Goal: Task Accomplishment & Management: Use online tool/utility

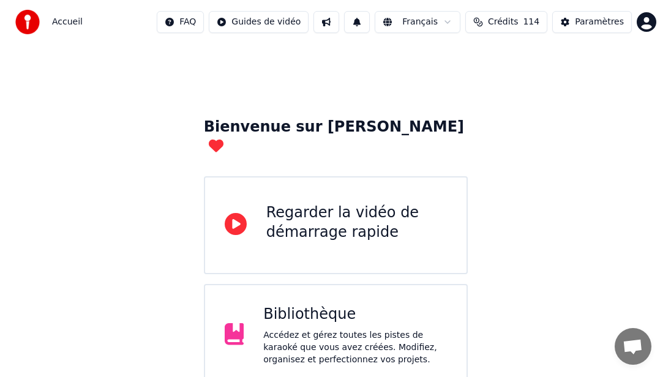
scroll to position [115, 0]
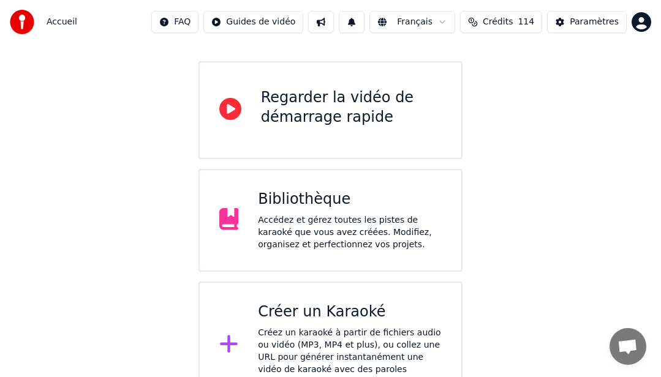
click at [319, 306] on div "Créer un Karaoké Créez un karaoké à partir de fichiers audio ou vidéo (MP3, MP4…" at bounding box center [350, 345] width 184 height 86
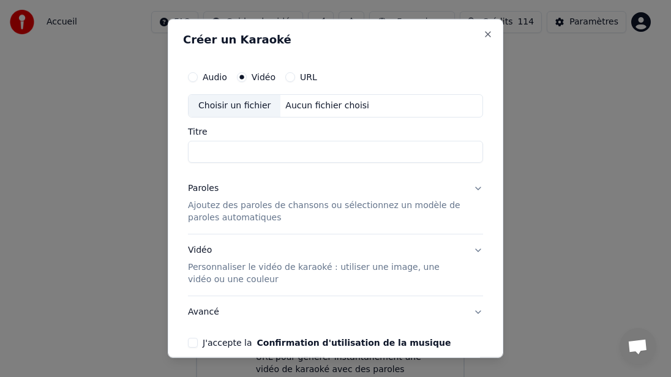
click at [261, 101] on div "Choisir un fichier" at bounding box center [235, 106] width 92 height 22
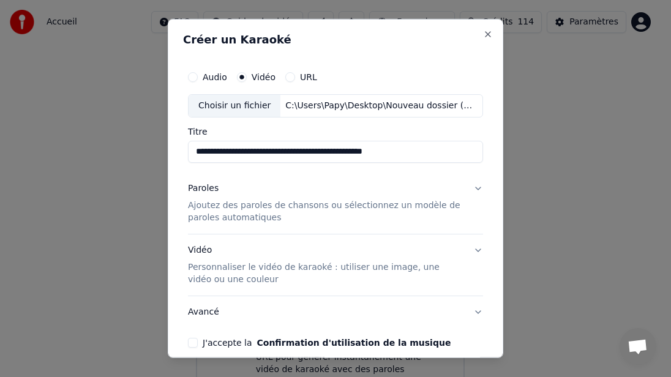
drag, startPoint x: 245, startPoint y: 152, endPoint x: 163, endPoint y: 152, distance: 82.1
click at [168, 152] on div "**********" at bounding box center [336, 188] width 336 height 339
drag, startPoint x: 334, startPoint y: 153, endPoint x: 230, endPoint y: 154, distance: 104.1
click at [230, 154] on input "**********" at bounding box center [335, 152] width 295 height 22
type input "********"
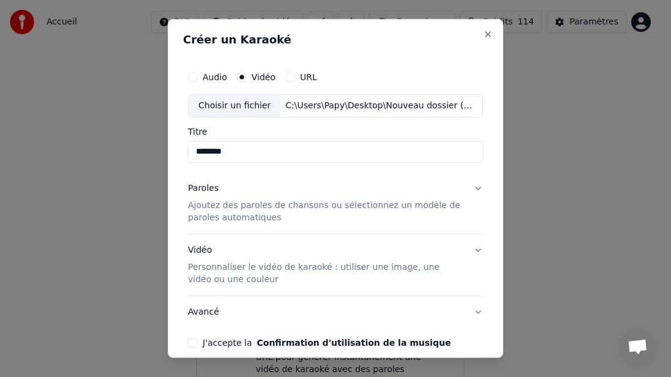
click at [226, 204] on p "Ajoutez des paroles de chansons ou sélectionnez un modèle de paroles automatiqu…" at bounding box center [326, 212] width 276 height 24
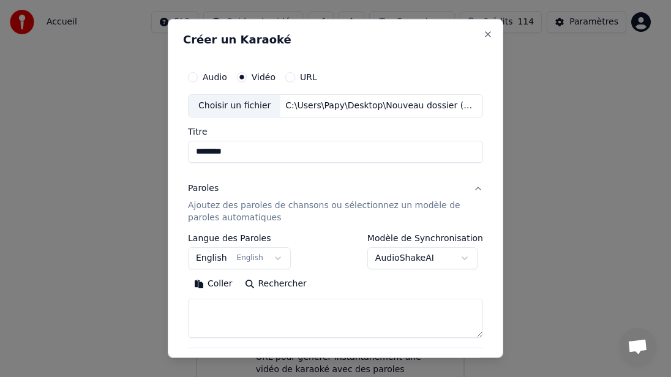
click at [207, 255] on button "English English" at bounding box center [239, 258] width 103 height 22
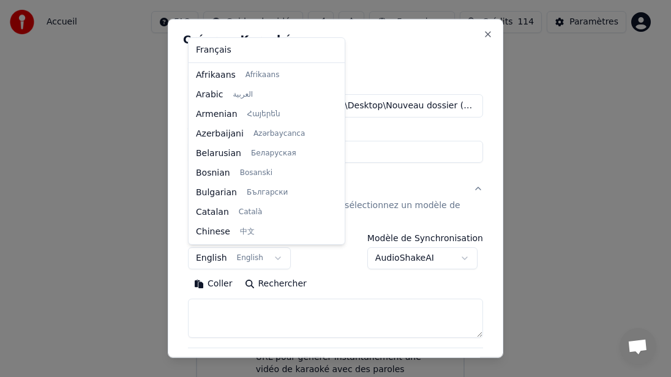
scroll to position [98, 0]
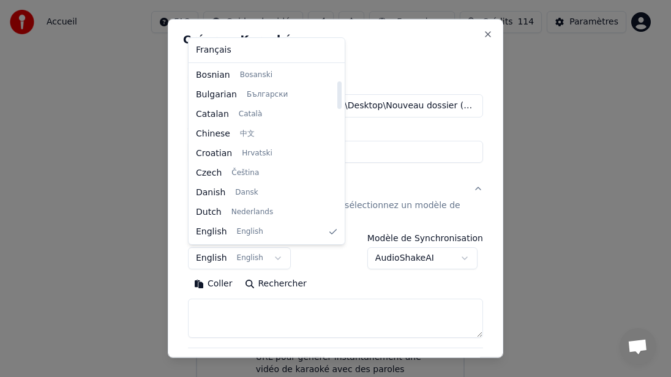
select select "**"
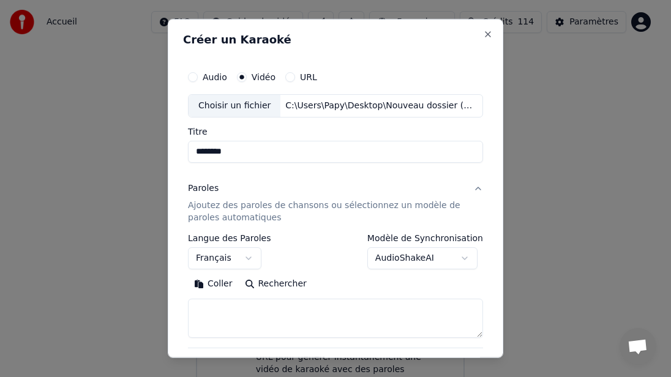
click at [221, 285] on button "Coller" at bounding box center [213, 284] width 51 height 20
type textarea "**********"
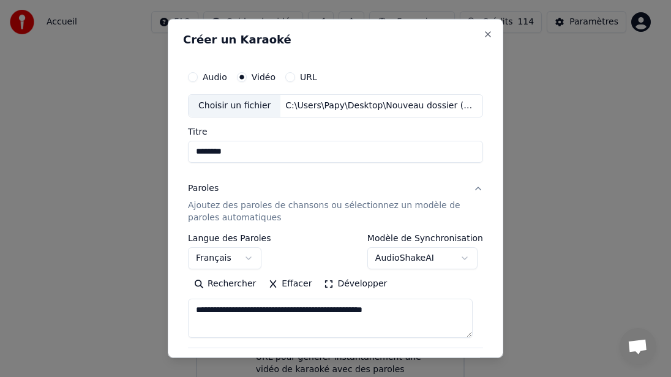
click at [285, 285] on button "Effacer" at bounding box center [290, 284] width 56 height 20
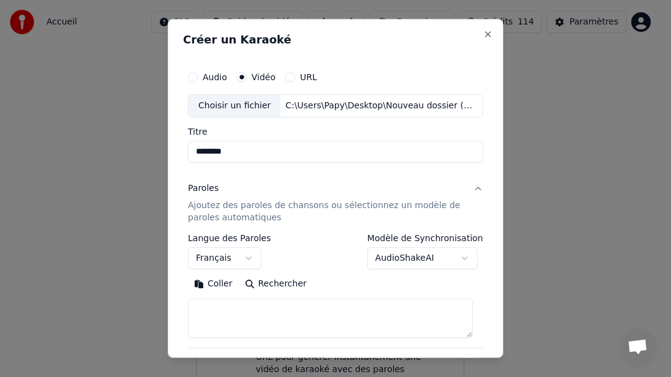
click at [221, 285] on button "Coller" at bounding box center [213, 284] width 51 height 20
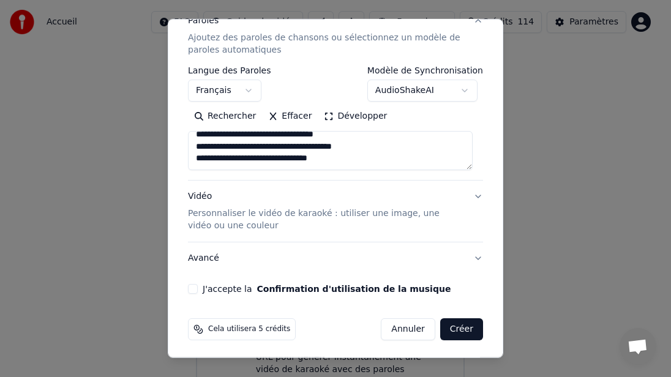
scroll to position [170, 0]
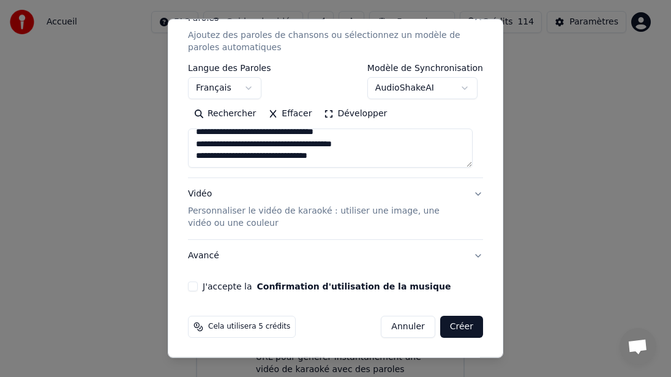
click at [188, 288] on button "J'accepte la Confirmation d'utilisation de la musique" at bounding box center [193, 287] width 10 height 10
click at [448, 327] on button "Créer" at bounding box center [461, 327] width 43 height 22
type textarea "**********"
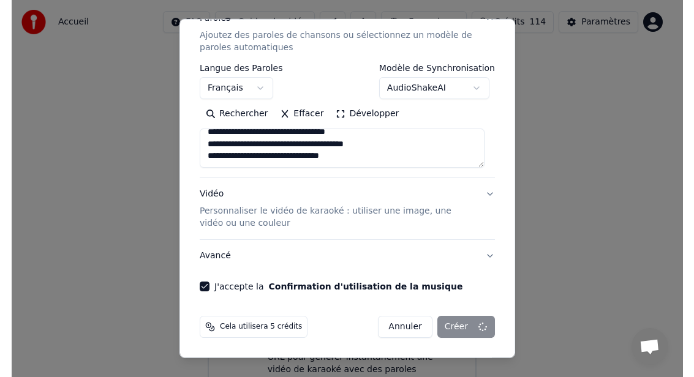
scroll to position [17, 0]
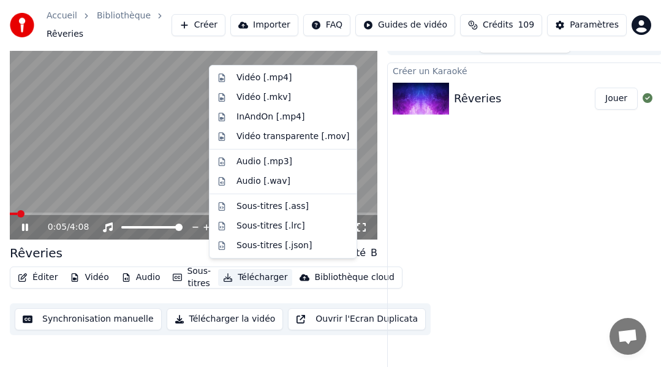
click at [257, 269] on button "Télécharger" at bounding box center [255, 277] width 74 height 17
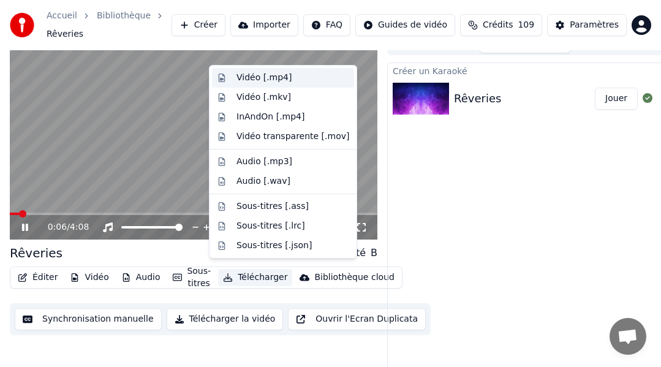
click at [260, 75] on div "Vidéo [.mp4]" at bounding box center [263, 78] width 55 height 12
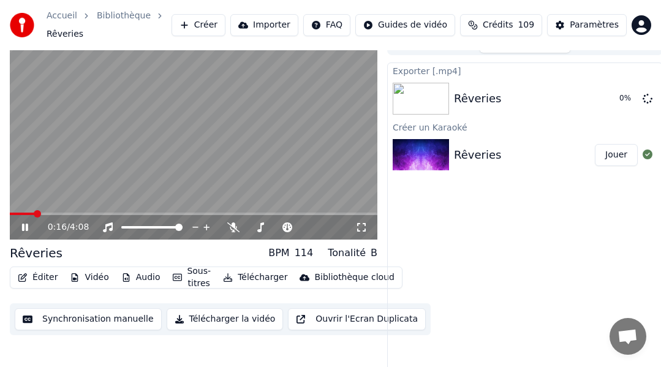
click at [24, 222] on icon at bounding box center [34, 227] width 28 height 10
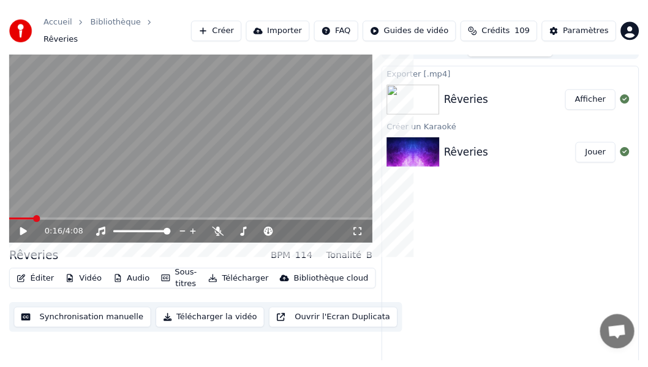
scroll to position [23, 0]
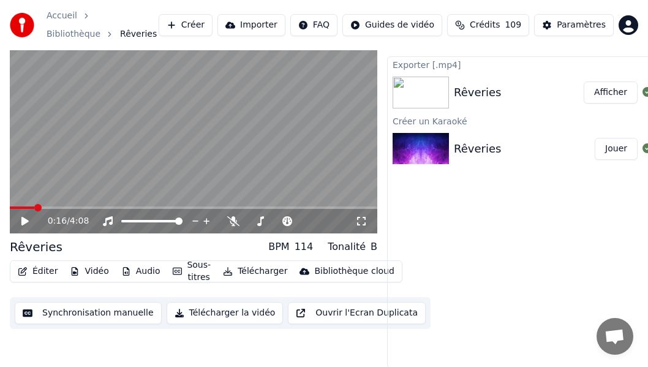
click at [100, 28] on link "Bibliothèque" at bounding box center [74, 34] width 54 height 12
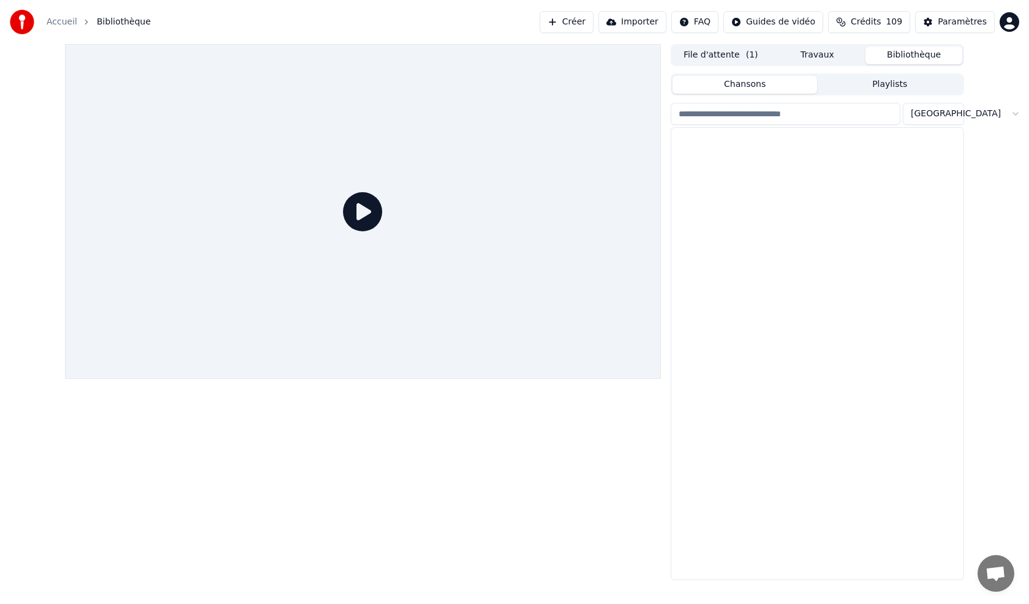
click at [670, 56] on button "Bibliothèque" at bounding box center [913, 56] width 97 height 18
click at [670, 146] on icon "button" at bounding box center [952, 148] width 2 height 9
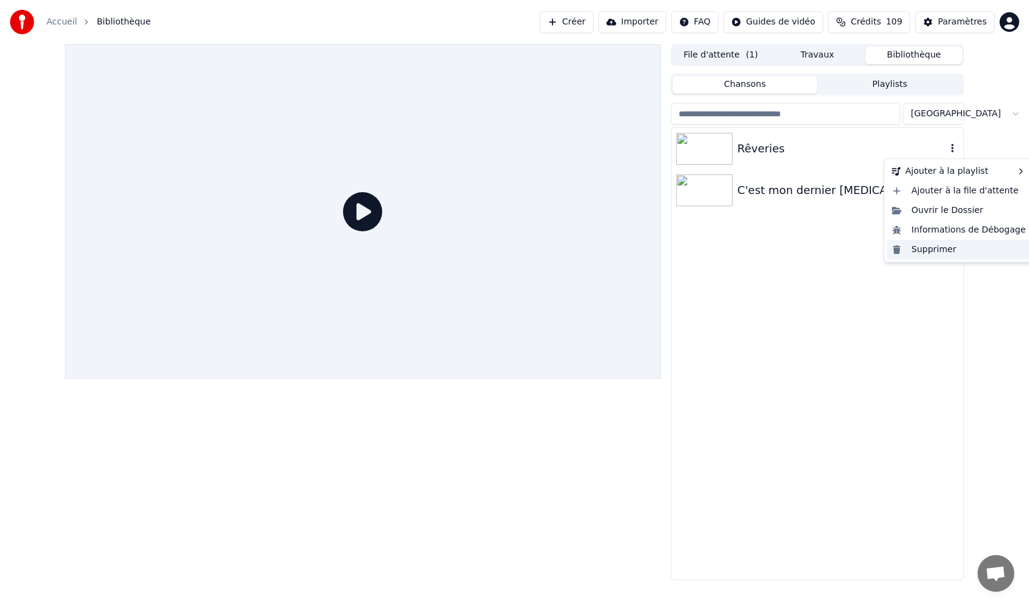
click at [670, 249] on div "Supprimer" at bounding box center [959, 250] width 144 height 20
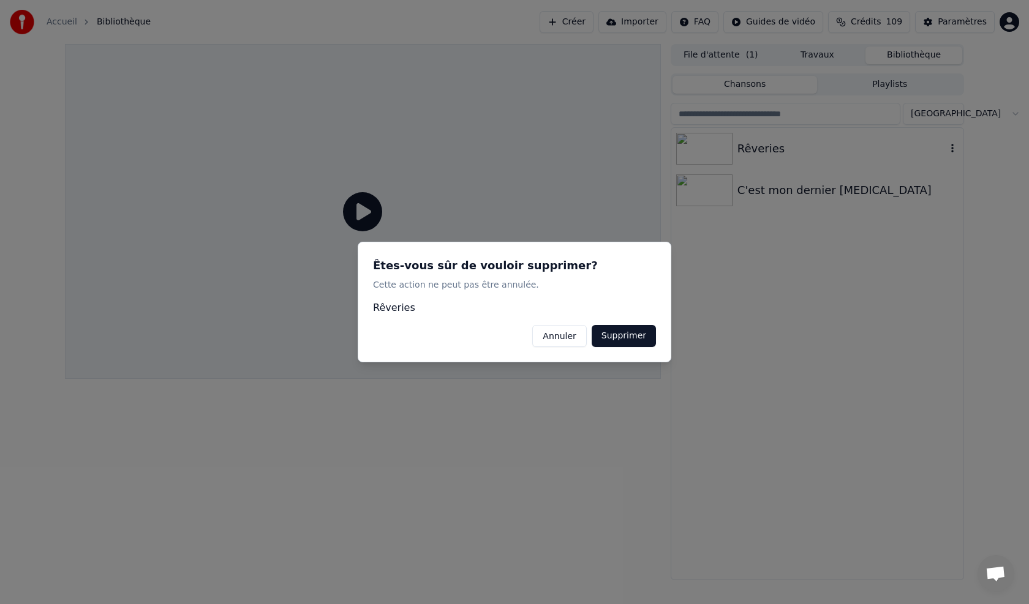
click at [626, 331] on button "Supprimer" at bounding box center [623, 336] width 64 height 22
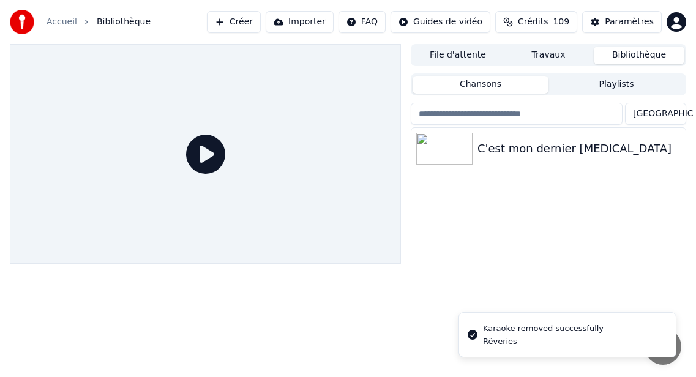
click at [67, 24] on link "Accueil" at bounding box center [62, 22] width 31 height 12
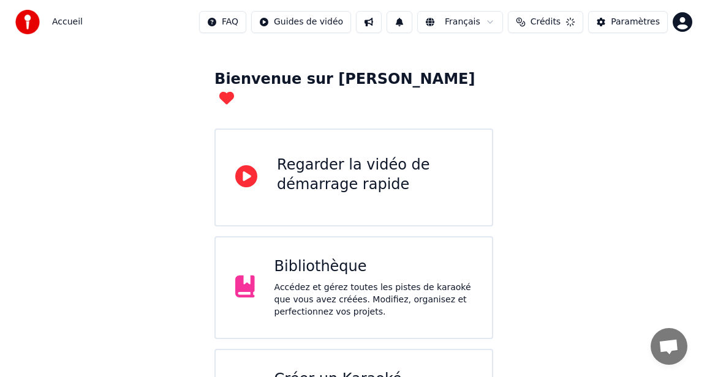
scroll to position [61, 0]
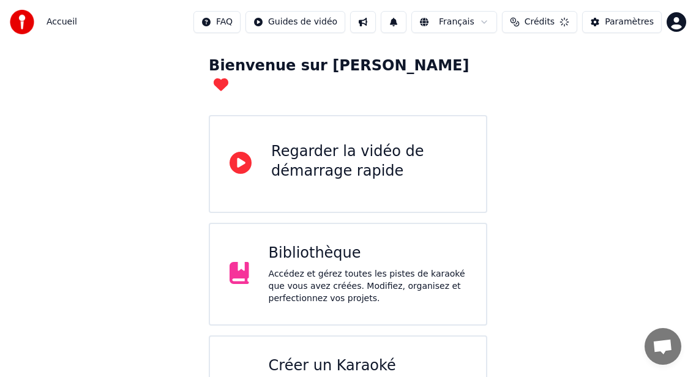
click at [318, 343] on div "Créer un Karaoké" at bounding box center [368, 366] width 198 height 20
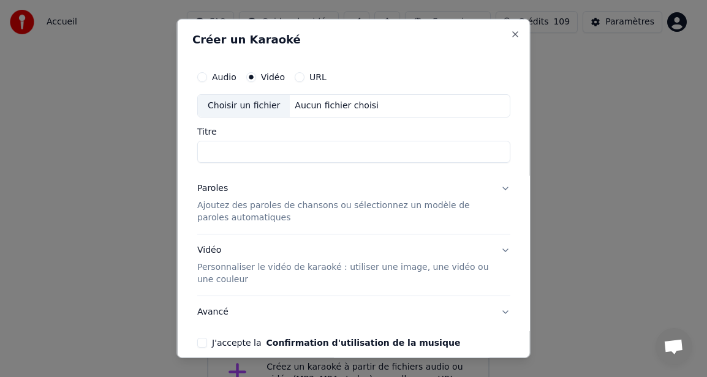
click at [246, 109] on div "Choisir un fichier" at bounding box center [244, 106] width 92 height 22
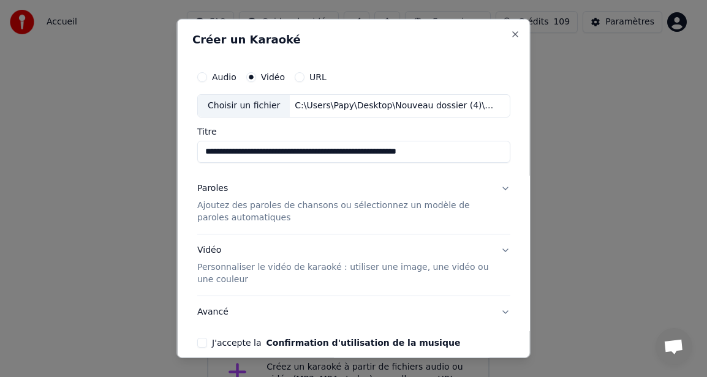
drag, startPoint x: 268, startPoint y: 154, endPoint x: 141, endPoint y: 149, distance: 126.8
click at [145, 147] on body "**********" at bounding box center [348, 185] width 696 height 492
drag, startPoint x: 418, startPoint y: 150, endPoint x: 347, endPoint y: 154, distance: 71.7
click at [347, 154] on input "**********" at bounding box center [353, 152] width 313 height 22
type input "**********"
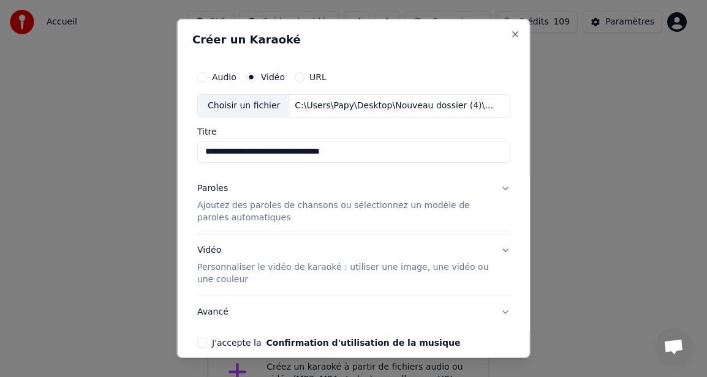
click at [217, 214] on p "Ajoutez des paroles de chansons ou sélectionnez un modèle de paroles automatiqu…" at bounding box center [343, 212] width 293 height 24
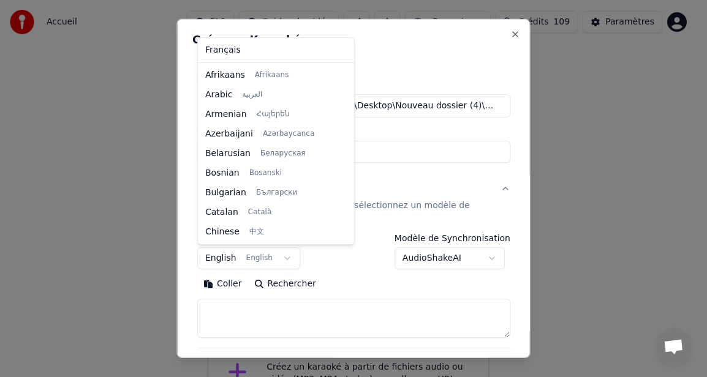
click at [213, 255] on body "**********" at bounding box center [348, 185] width 696 height 492
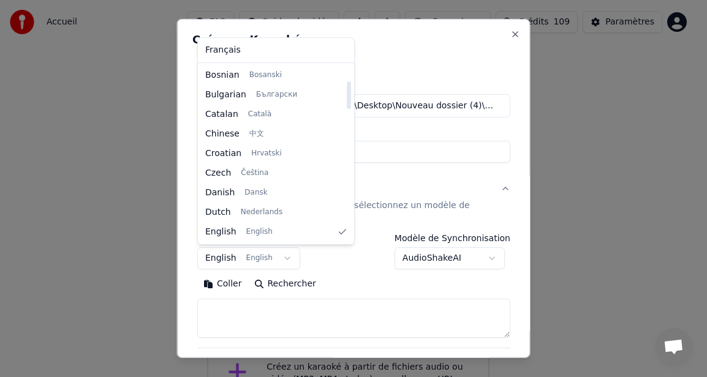
select select "**"
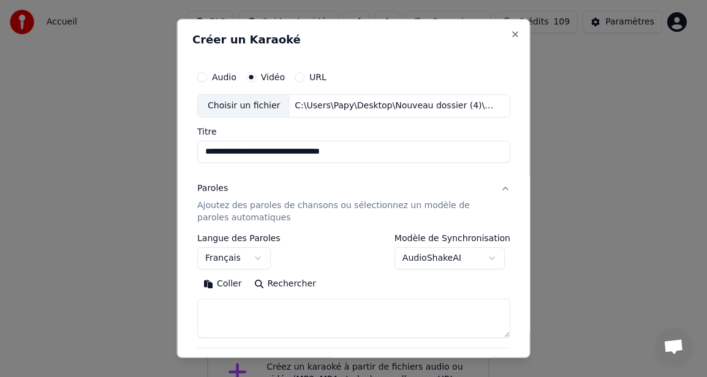
click at [229, 286] on button "Coller" at bounding box center [222, 284] width 51 height 20
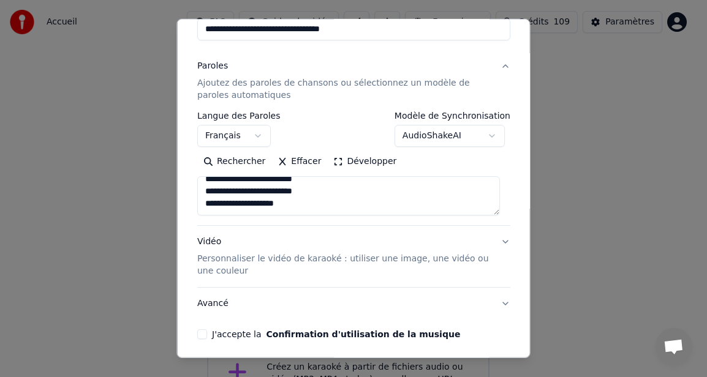
scroll to position [170, 0]
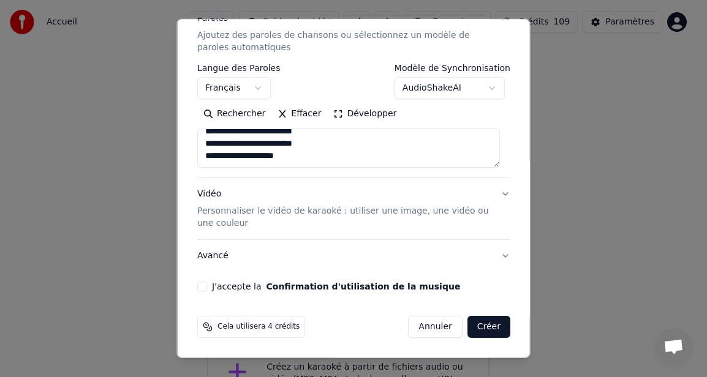
click at [204, 288] on button "J'accepte la Confirmation d'utilisation de la musique" at bounding box center [202, 287] width 10 height 10
click at [474, 328] on button "Créer" at bounding box center [488, 327] width 43 height 22
type textarea "**********"
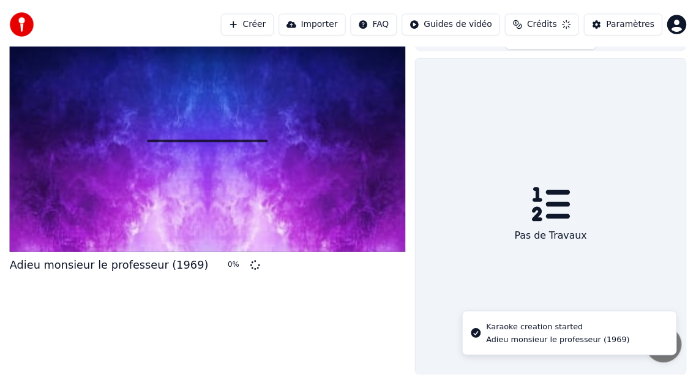
scroll to position [23, 0]
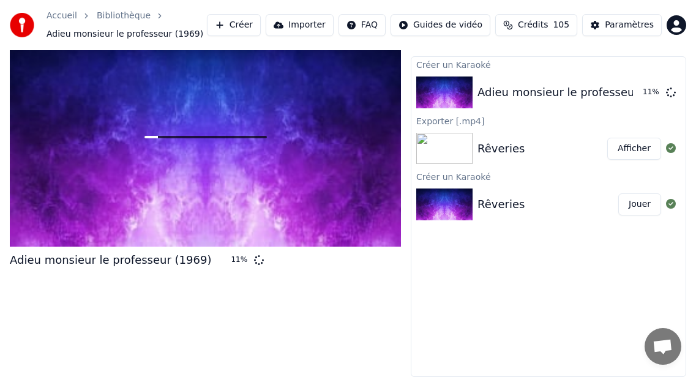
click at [118, 343] on div "Adieu monsieur le professeur (1969) 11 %" at bounding box center [205, 202] width 391 height 350
click at [628, 23] on div "Paramètres" at bounding box center [629, 25] width 49 height 12
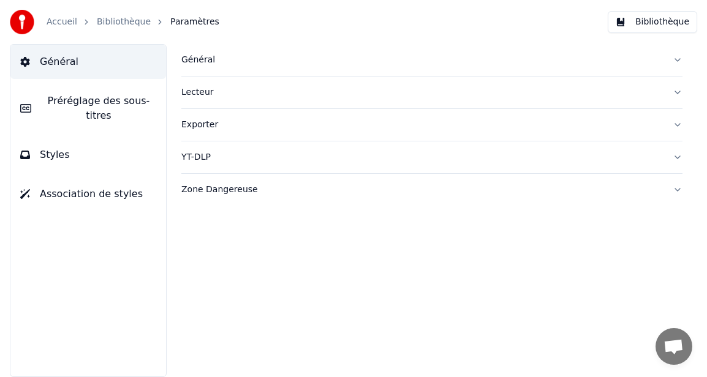
click at [205, 60] on div "Général" at bounding box center [421, 60] width 481 height 12
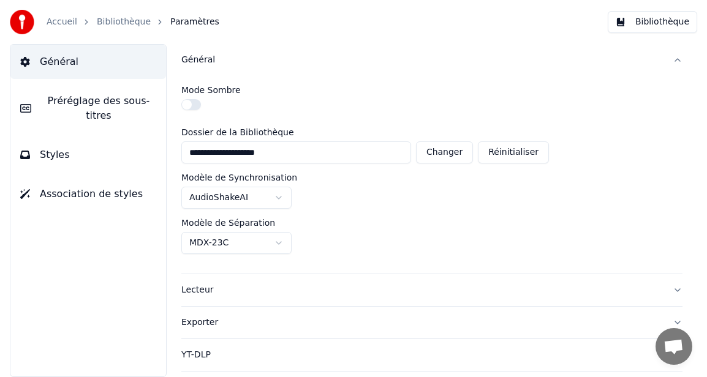
click at [63, 20] on link "Accueil" at bounding box center [62, 22] width 31 height 12
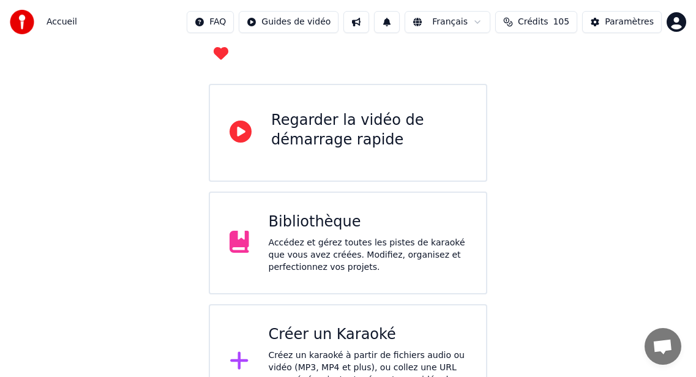
scroll to position [115, 0]
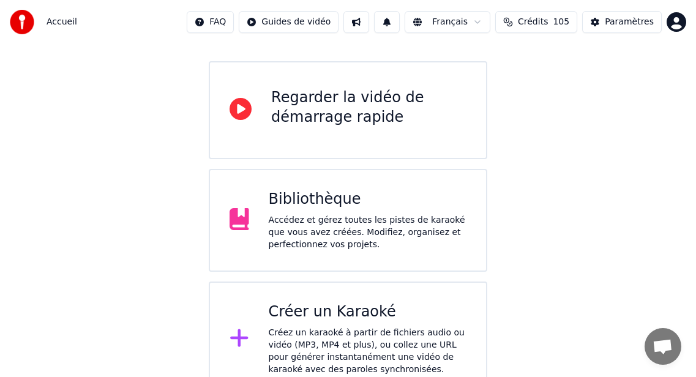
click at [346, 302] on div "Créer un Karaoké" at bounding box center [368, 312] width 198 height 20
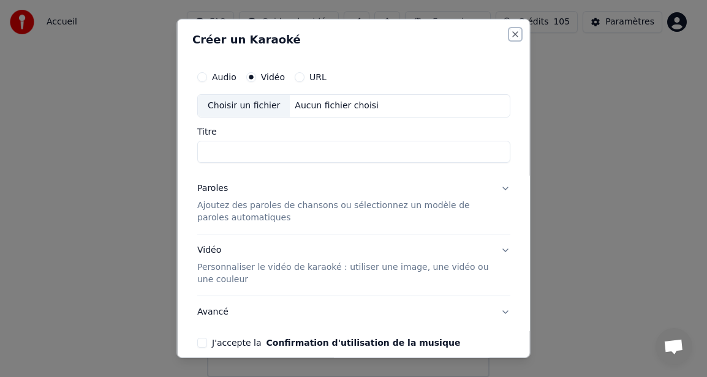
click at [510, 29] on button "Close" at bounding box center [515, 34] width 10 height 10
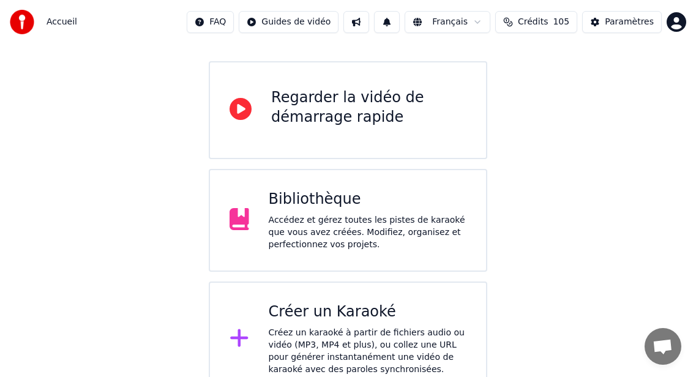
click at [66, 24] on span "Accueil" at bounding box center [62, 22] width 31 height 12
click at [372, 214] on div "Accédez et gérez toutes les pistes de karaoké que vous avez créées. Modifiez, o…" at bounding box center [368, 232] width 198 height 37
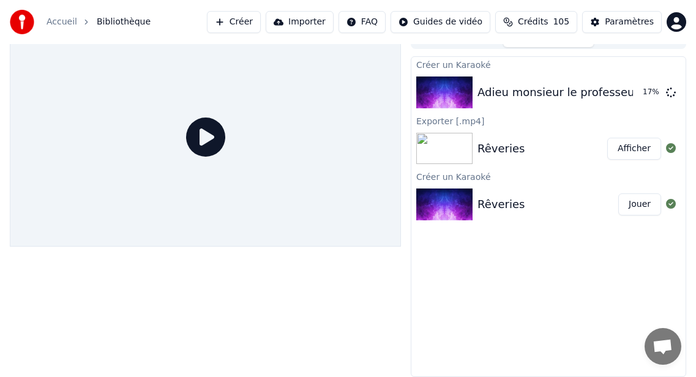
scroll to position [17, 0]
click at [670, 89] on icon at bounding box center [671, 92] width 10 height 10
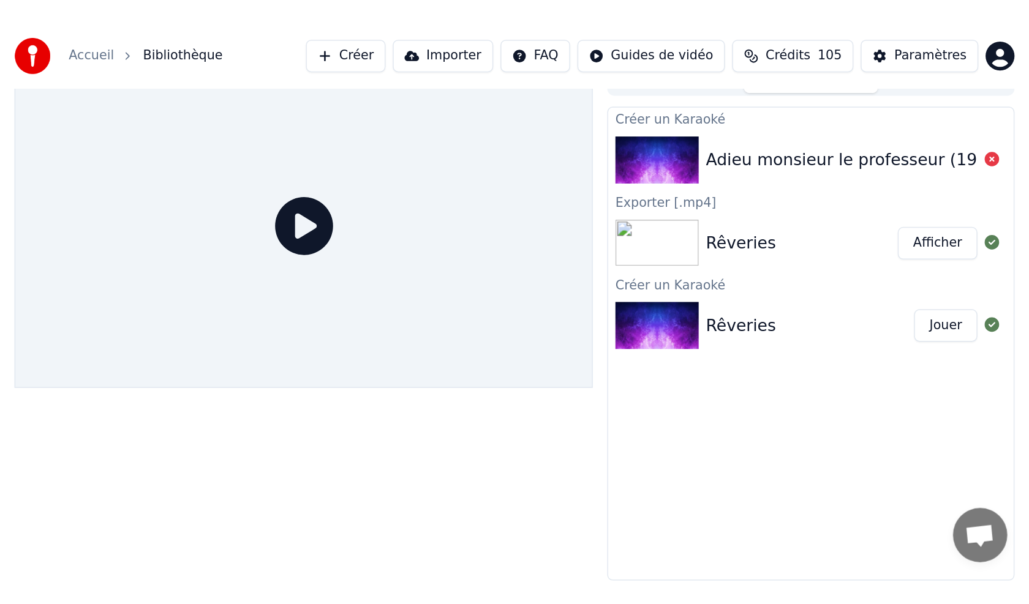
scroll to position [0, 0]
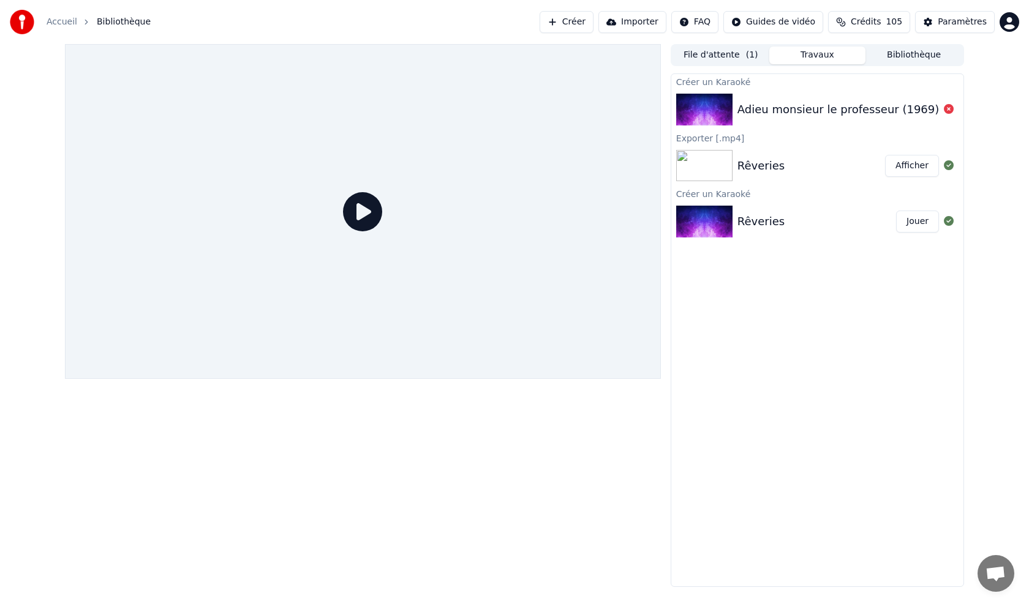
click at [670, 56] on button "Bibliothèque" at bounding box center [913, 56] width 97 height 18
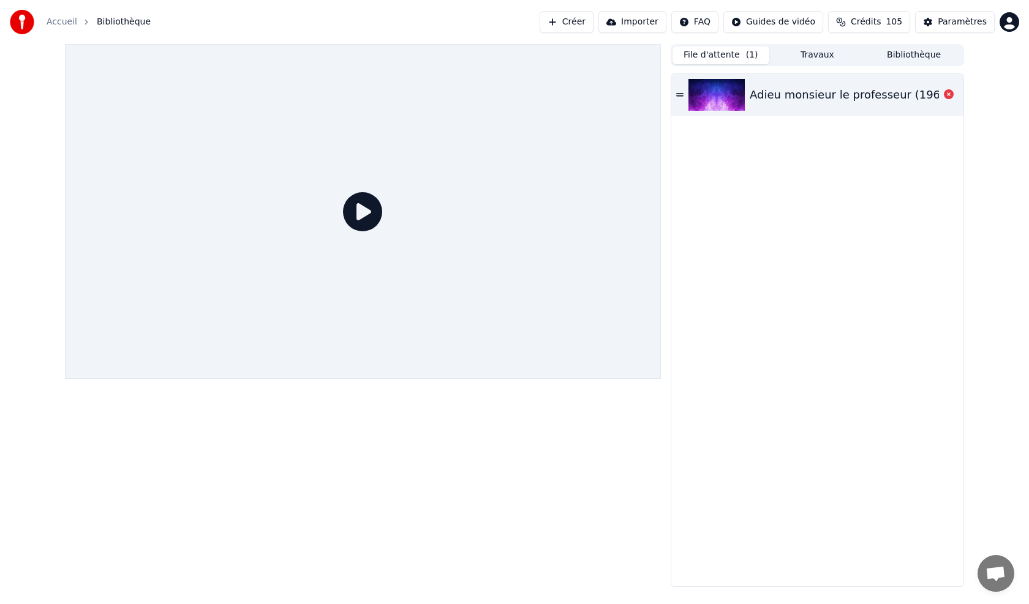
click at [670, 51] on button "File d'attente ( 1 )" at bounding box center [720, 56] width 97 height 18
click at [670, 95] on icon at bounding box center [949, 94] width 10 height 10
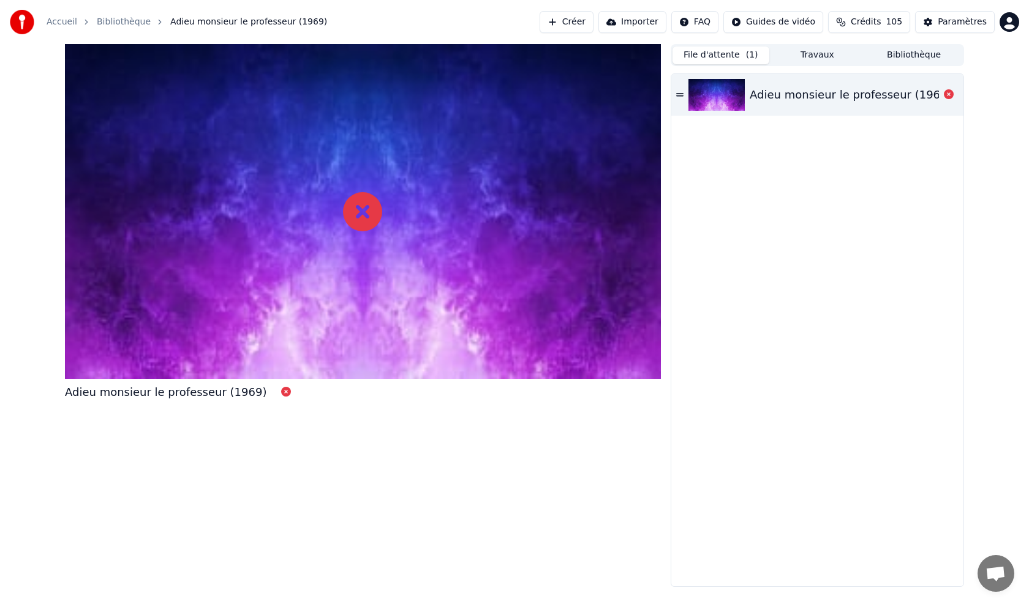
click at [670, 94] on icon at bounding box center [679, 94] width 7 height 3
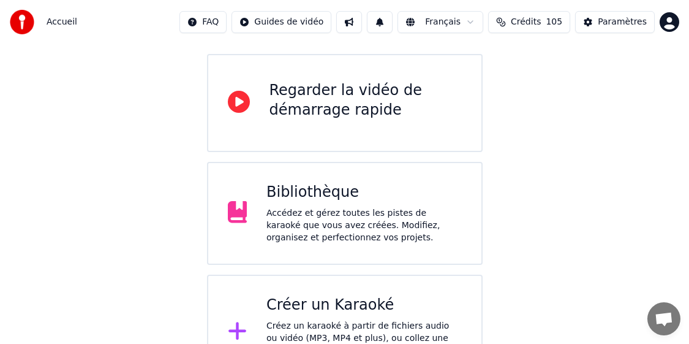
click at [342, 209] on div "Accédez et gérez toutes les pistes de karaoké que vous avez créées. Modifiez, o…" at bounding box center [363, 225] width 195 height 37
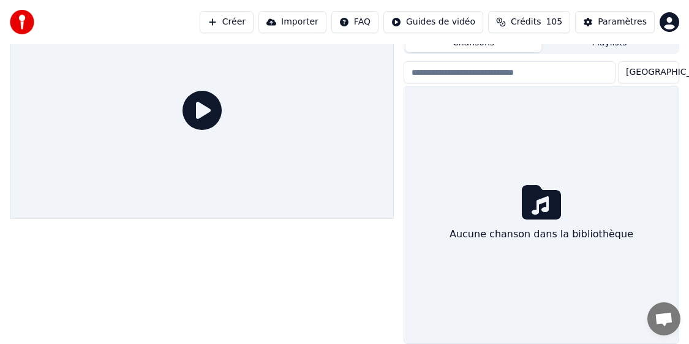
scroll to position [42, 0]
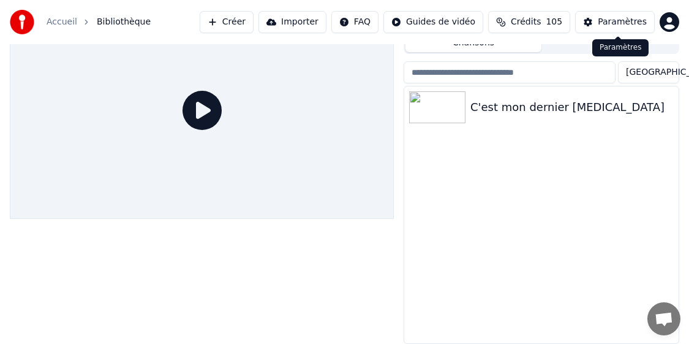
click at [621, 24] on div "Paramètres" at bounding box center [622, 22] width 49 height 12
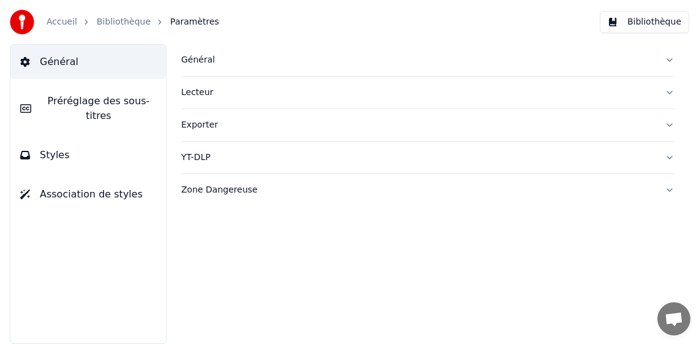
click at [200, 59] on div "Général" at bounding box center [418, 60] width 474 height 12
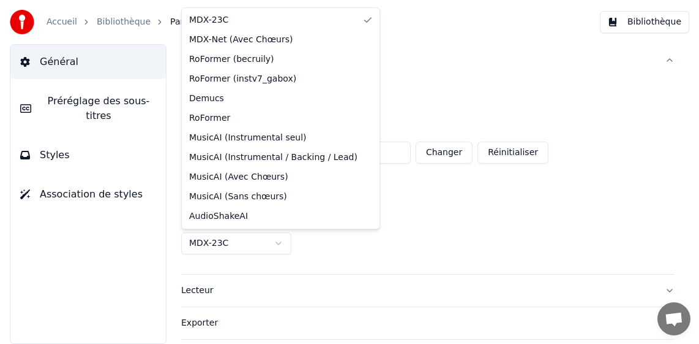
click at [217, 243] on html "**********" at bounding box center [349, 172] width 699 height 344
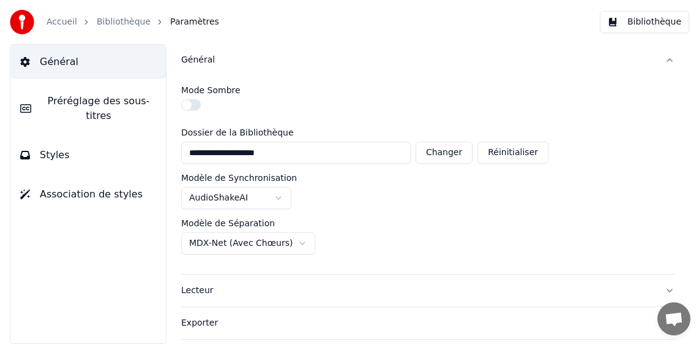
click at [61, 18] on link "Accueil" at bounding box center [62, 22] width 31 height 12
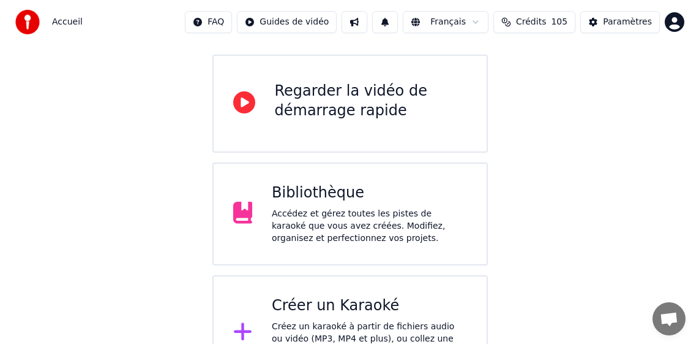
scroll to position [122, 0]
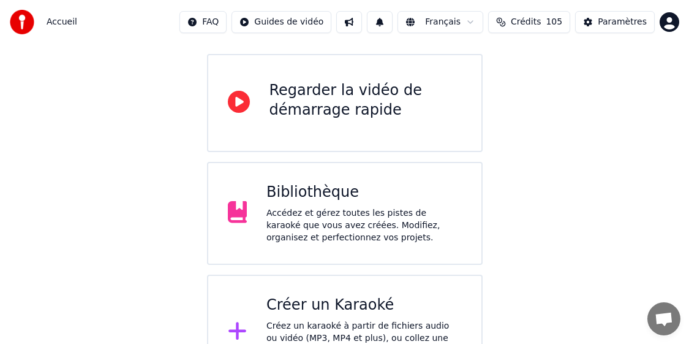
click at [324, 295] on div "Créer un Karaoké" at bounding box center [363, 305] width 195 height 20
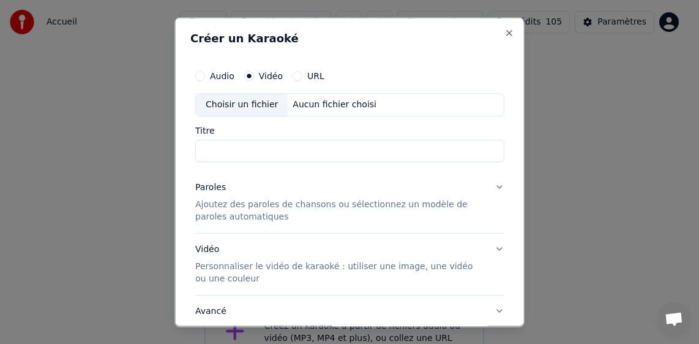
click at [238, 103] on div "Choisir un fichier" at bounding box center [242, 104] width 92 height 22
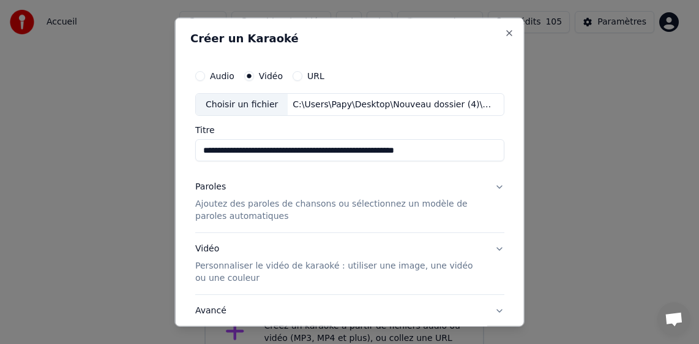
drag, startPoint x: 266, startPoint y: 154, endPoint x: 179, endPoint y: 148, distance: 87.2
click at [182, 148] on div "**********" at bounding box center [350, 171] width 350 height 309
drag, startPoint x: 405, startPoint y: 151, endPoint x: 344, endPoint y: 159, distance: 62.4
click at [344, 159] on input "**********" at bounding box center [349, 150] width 309 height 22
type input "**********"
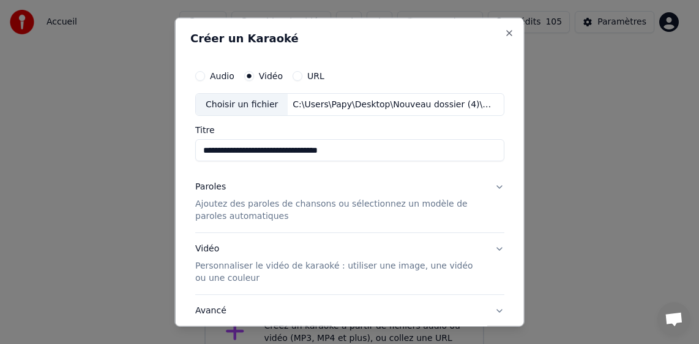
click at [231, 205] on p "Ajoutez des paroles de chansons ou sélectionnez un modèle de paroles automatiqu…" at bounding box center [340, 210] width 290 height 24
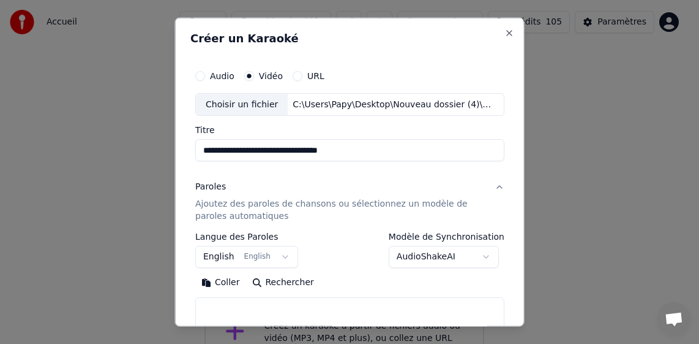
click at [222, 253] on button "English English" at bounding box center [246, 257] width 103 height 22
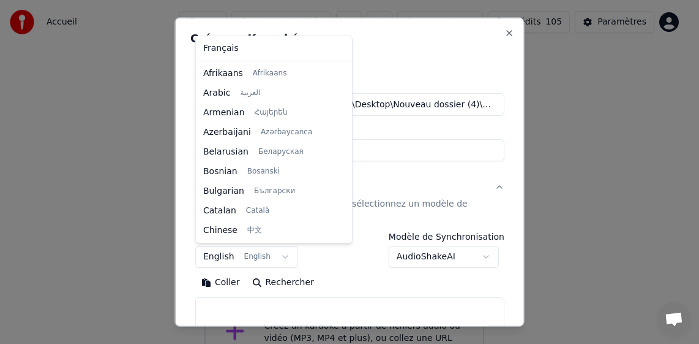
scroll to position [98, 0]
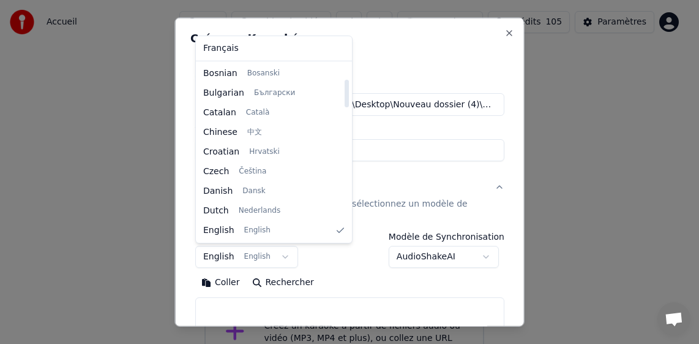
select select "**"
drag, startPoint x: 220, startPoint y: 45, endPoint x: 226, endPoint y: 132, distance: 87.2
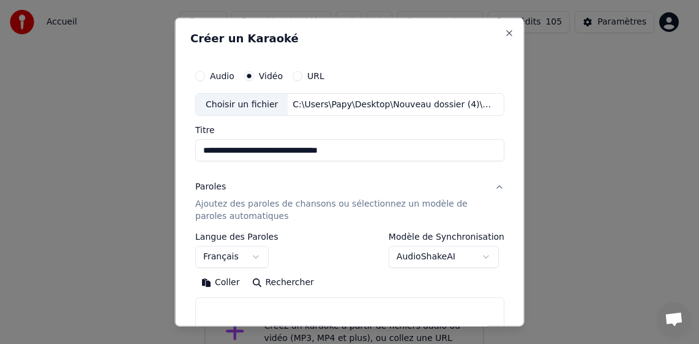
click at [227, 282] on button "Coller" at bounding box center [220, 282] width 51 height 20
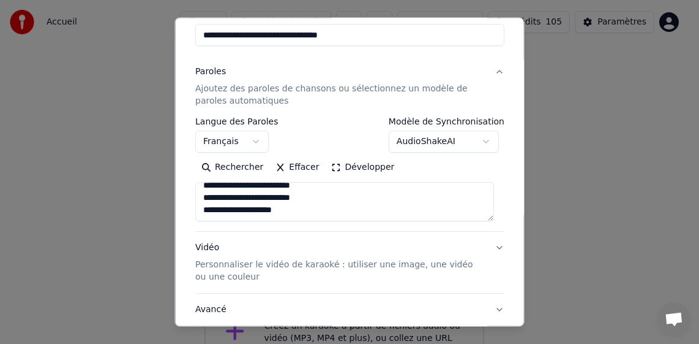
scroll to position [184, 0]
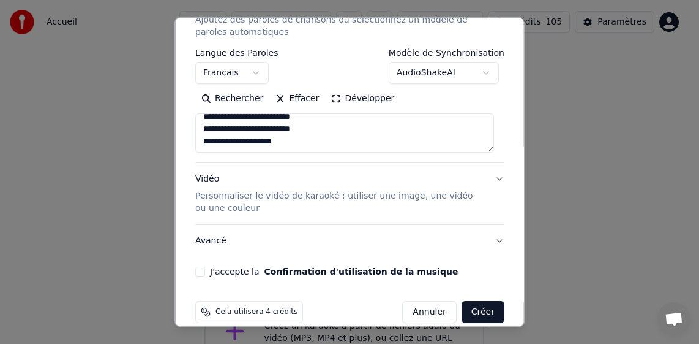
click at [202, 269] on button "J'accepte la Confirmation d'utilisation de la musique" at bounding box center [200, 271] width 10 height 10
click at [469, 312] on button "Créer" at bounding box center [482, 312] width 43 height 22
type textarea "**********"
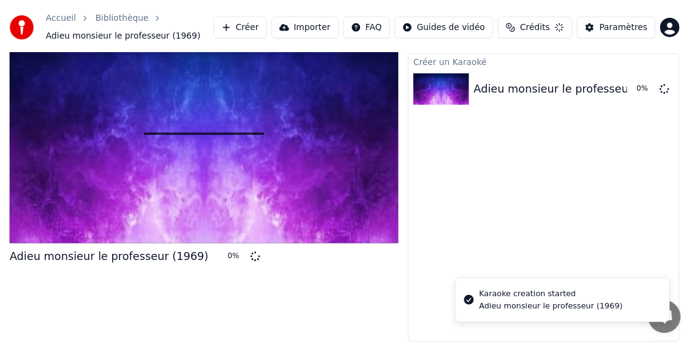
scroll to position [28, 0]
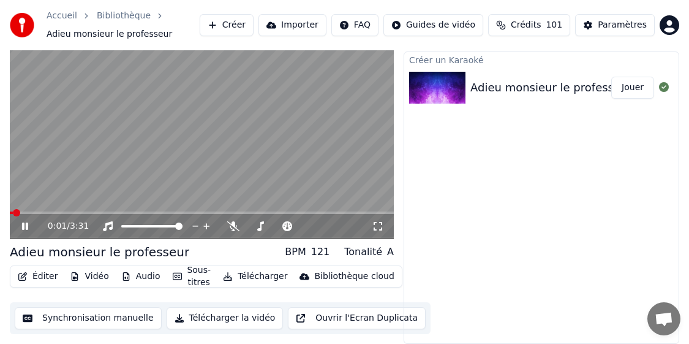
click at [24, 223] on icon at bounding box center [25, 225] width 6 height 7
click at [259, 277] on button "Télécharger" at bounding box center [255, 276] width 74 height 17
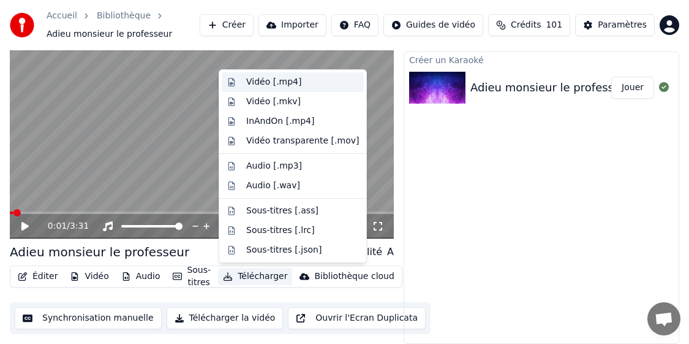
click at [268, 78] on div "Vidéo [.mp4]" at bounding box center [273, 82] width 55 height 12
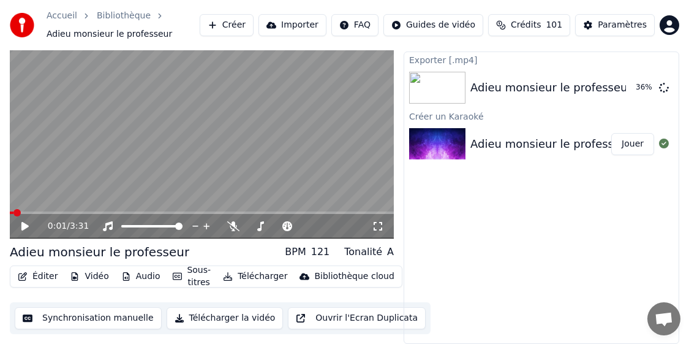
click at [22, 226] on icon at bounding box center [24, 226] width 7 height 9
click at [28, 226] on icon at bounding box center [25, 225] width 6 height 7
click at [558, 197] on div "Exporter [.mp4] Adieu monsieur le professeur [PERSON_NAME] un [DEMOGRAPHIC_DATA…" at bounding box center [542, 197] width 276 height 292
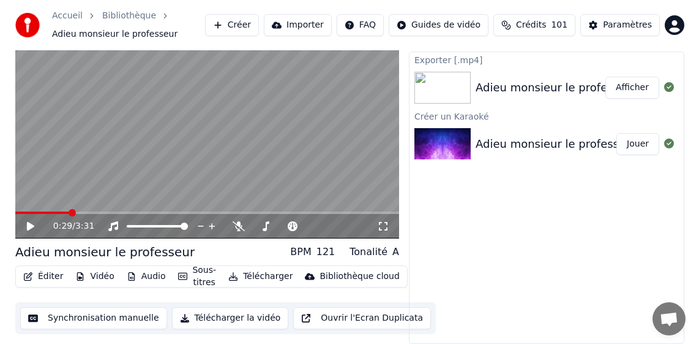
scroll to position [0, 0]
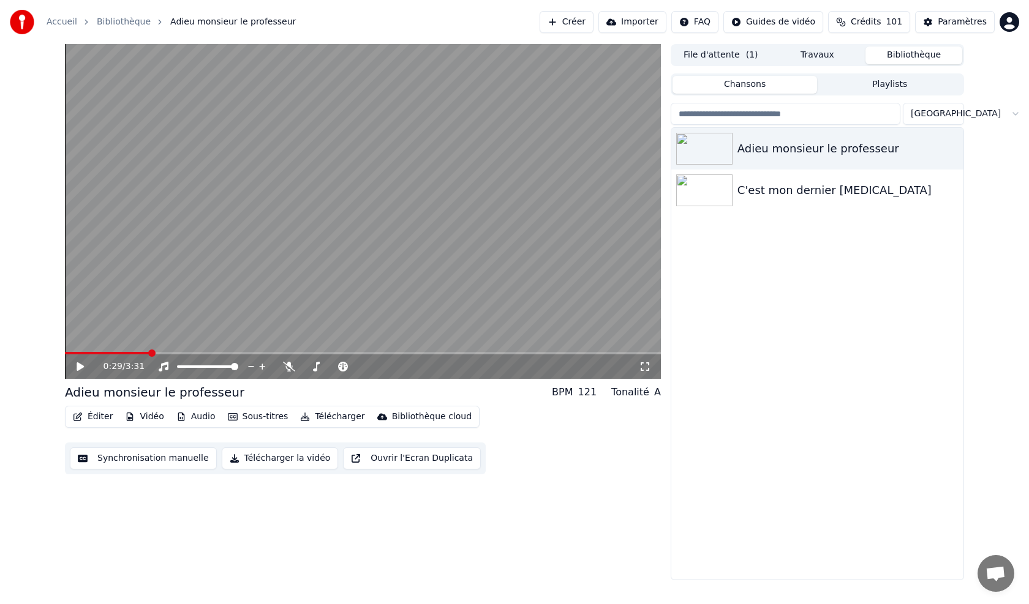
click at [621, 54] on button "Bibliothèque" at bounding box center [913, 56] width 97 height 18
click at [621, 191] on icon "button" at bounding box center [952, 190] width 12 height 10
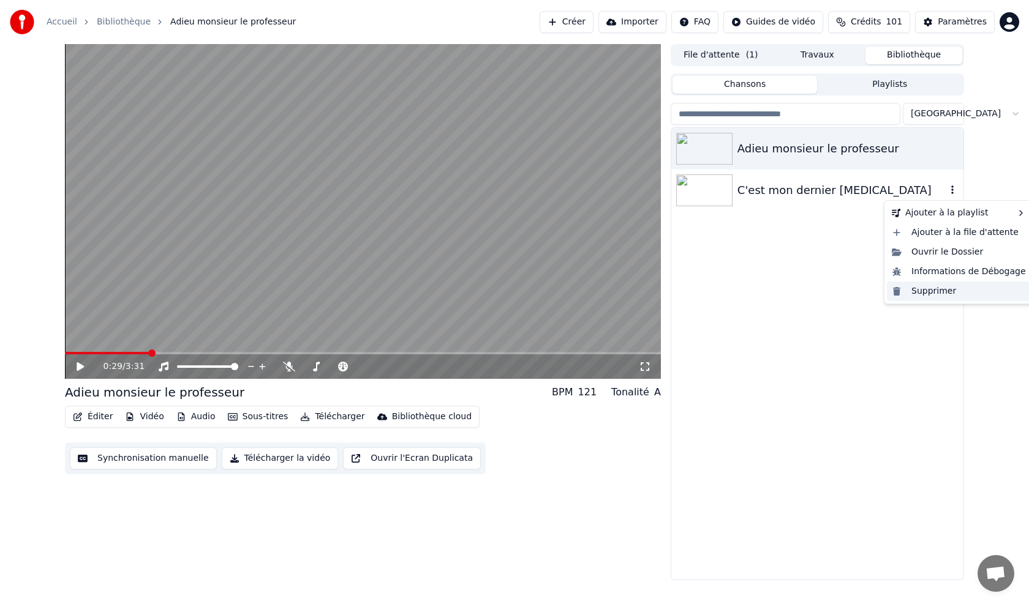
click at [621, 293] on div "Supprimer" at bounding box center [959, 292] width 144 height 20
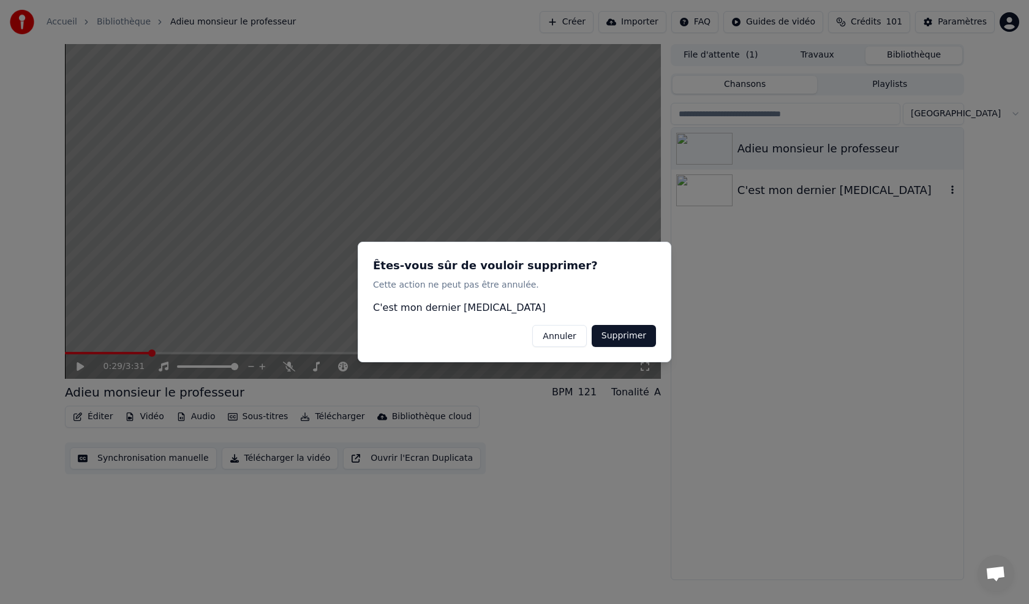
click at [609, 331] on button "Supprimer" at bounding box center [623, 336] width 64 height 22
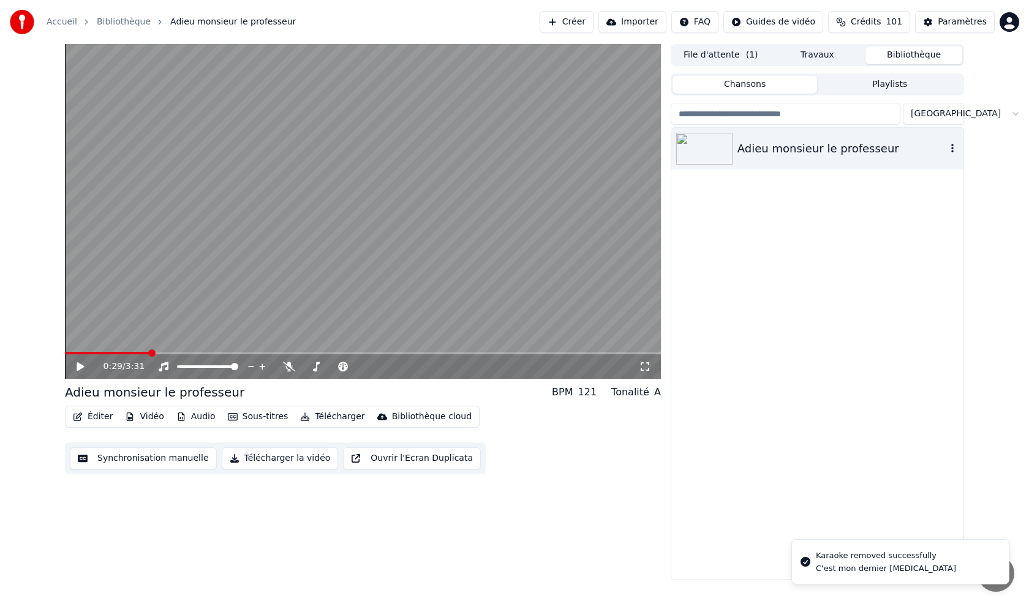
click at [621, 150] on icon "button" at bounding box center [952, 148] width 12 height 10
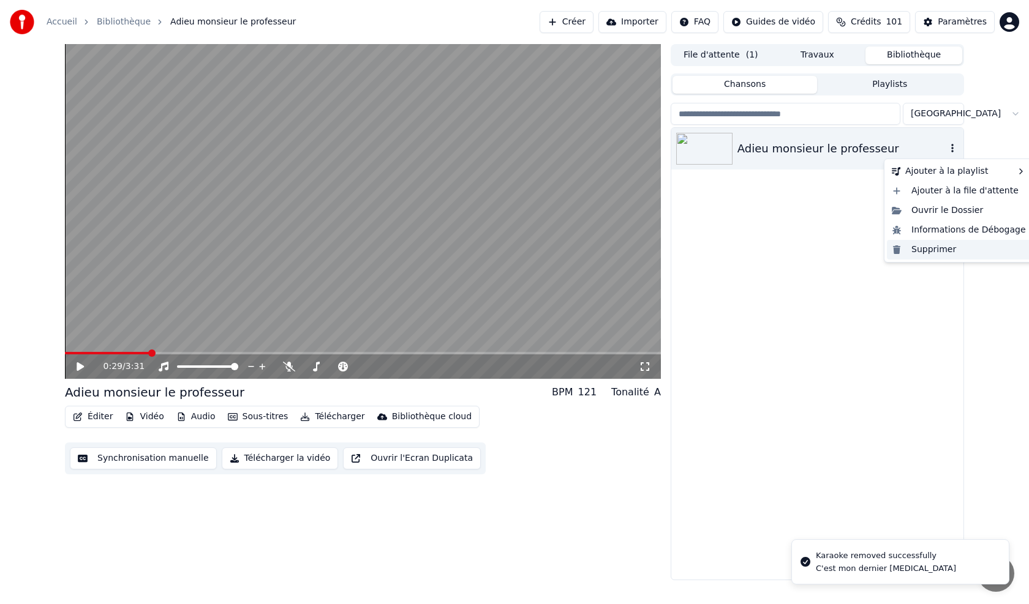
click at [621, 250] on div "Supprimer" at bounding box center [959, 250] width 144 height 20
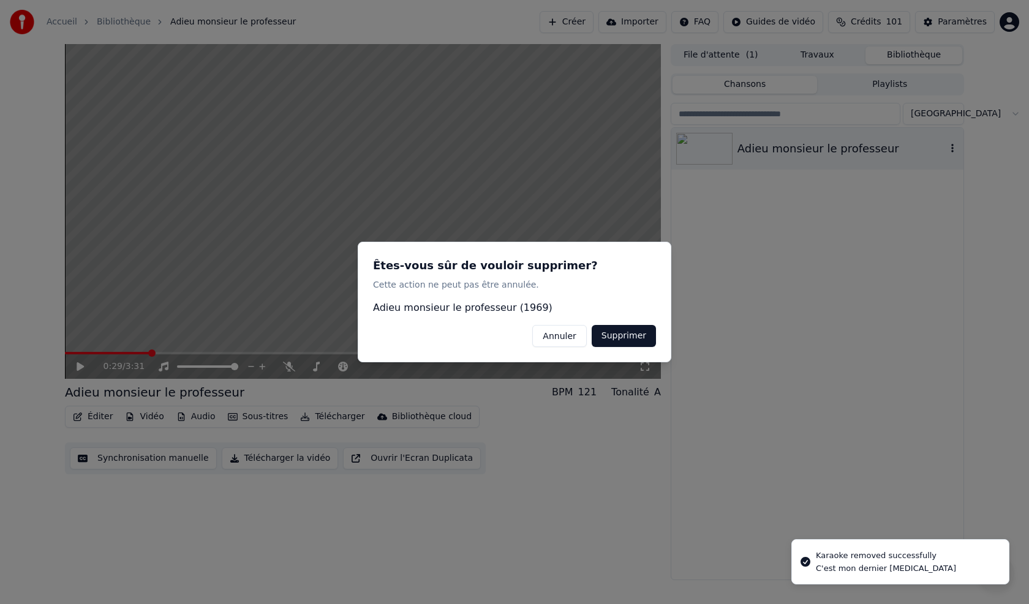
click at [618, 327] on button "Supprimer" at bounding box center [623, 336] width 64 height 22
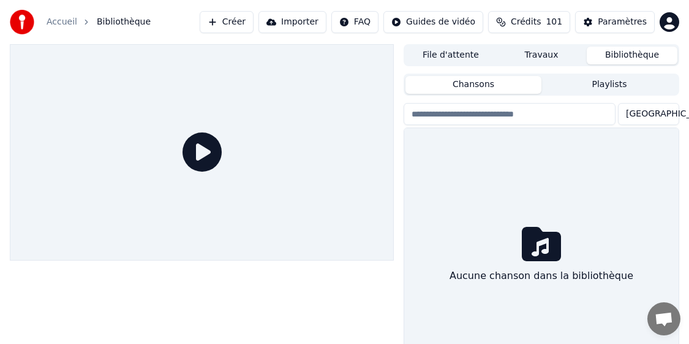
click at [253, 24] on button "Créer" at bounding box center [227, 22] width 54 height 22
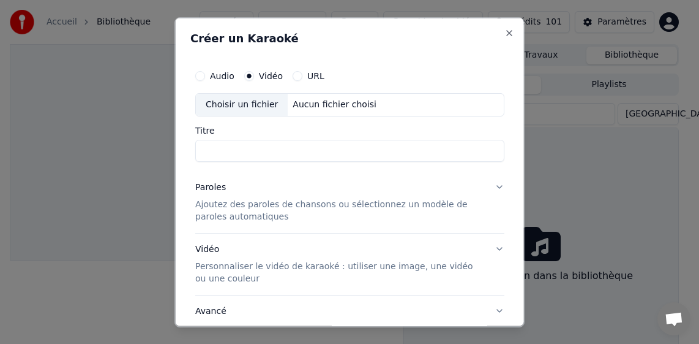
click at [244, 102] on div "Choisir un fichier" at bounding box center [242, 104] width 92 height 22
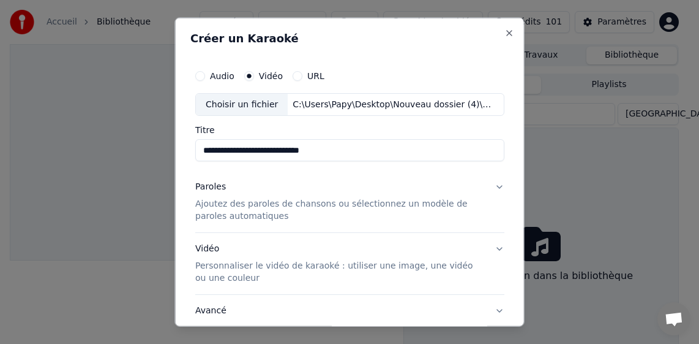
click at [268, 153] on input "**********" at bounding box center [349, 150] width 309 height 22
type input "**********"
click at [249, 206] on p "Ajoutez des paroles de chansons ou sélectionnez un modèle de paroles automatiqu…" at bounding box center [340, 210] width 290 height 24
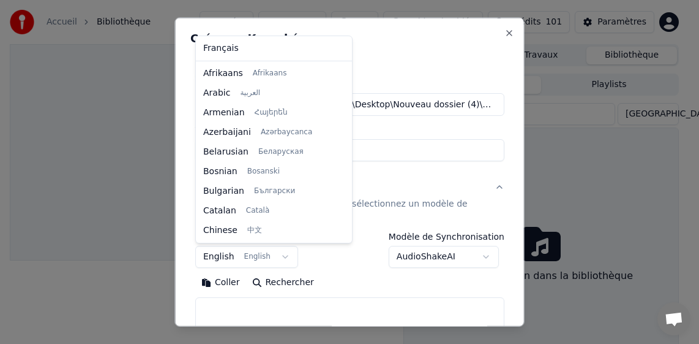
click at [215, 254] on body "**********" at bounding box center [344, 172] width 689 height 344
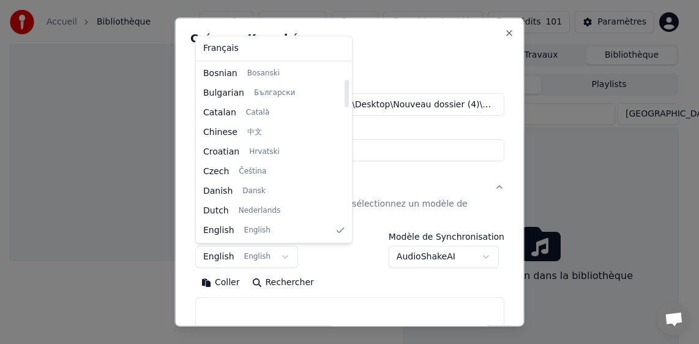
select select "**"
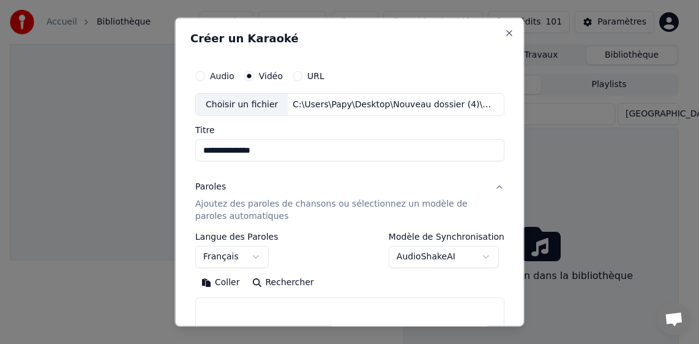
click at [218, 283] on button "Coller" at bounding box center [220, 282] width 51 height 20
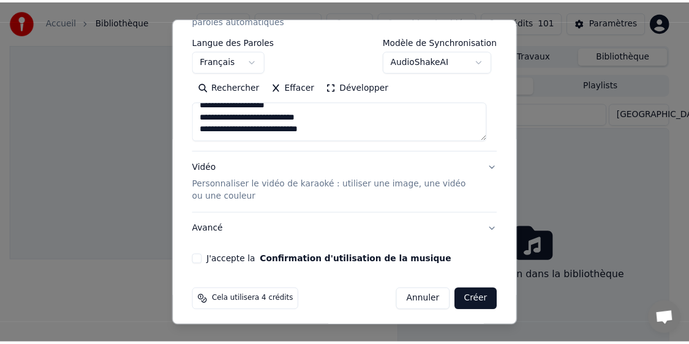
scroll to position [200, 0]
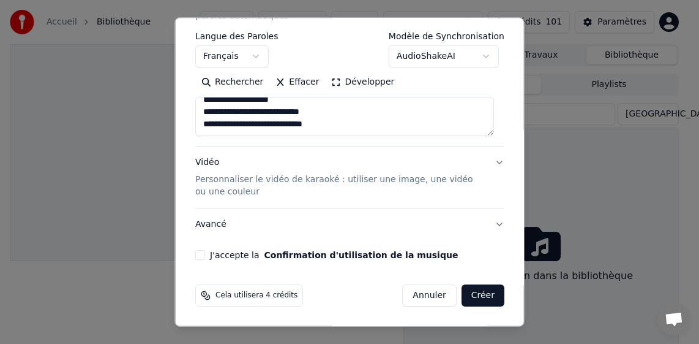
click at [201, 256] on button "J'accepte la Confirmation d'utilisation de la musique" at bounding box center [200, 255] width 10 height 10
click at [466, 294] on button "Créer" at bounding box center [482, 295] width 43 height 22
type textarea "**********"
select select
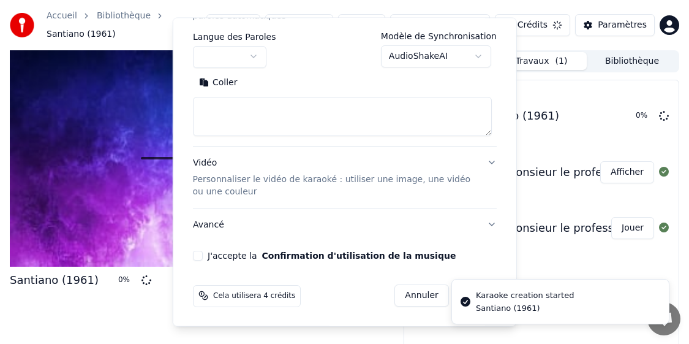
scroll to position [0, 0]
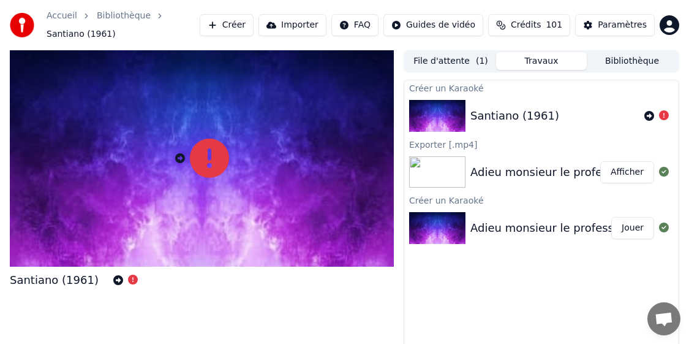
click at [529, 289] on div "Créer un Karaoké Santiano (1961) Exporter [.mp4] Adieu monsieur le professeur […" at bounding box center [542, 226] width 276 height 292
click at [621, 111] on icon at bounding box center [649, 116] width 10 height 10
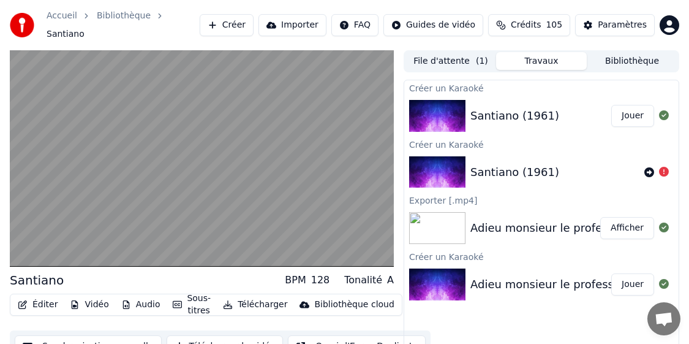
click at [272, 296] on button "Télécharger" at bounding box center [255, 304] width 74 height 17
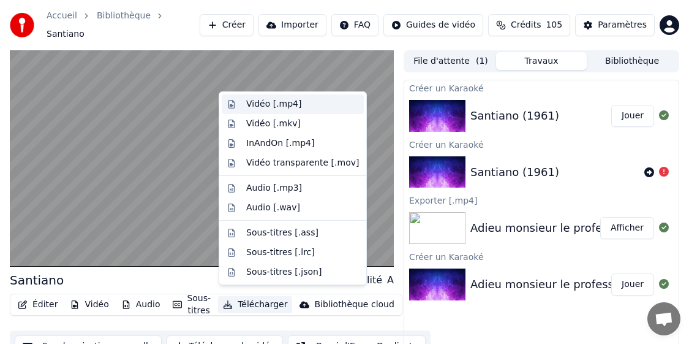
click at [285, 103] on div "Vidéo [.mp4]" at bounding box center [273, 104] width 55 height 12
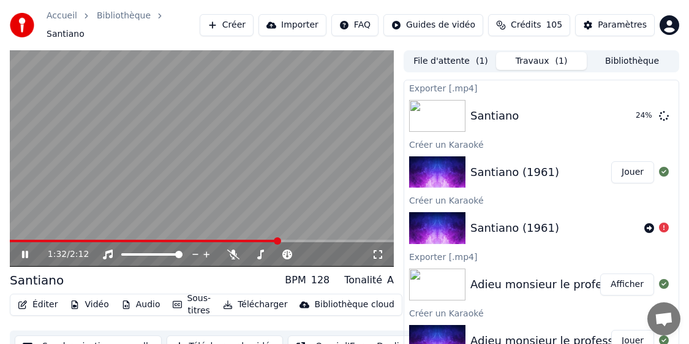
click at [28, 250] on icon at bounding box center [25, 253] width 6 height 7
click at [621, 56] on button "Bibliothèque" at bounding box center [632, 61] width 91 height 18
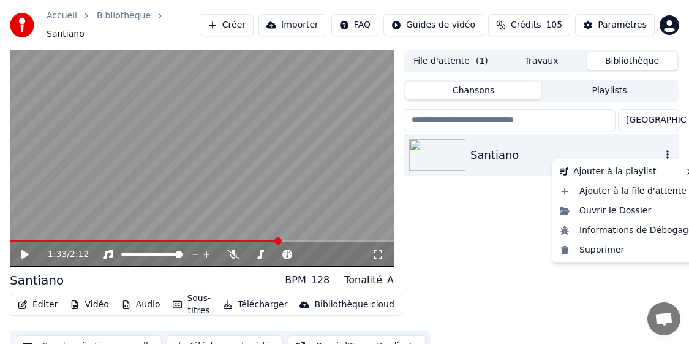
click at [621, 149] on icon "button" at bounding box center [667, 154] width 12 height 10
click at [609, 250] on div "Supprimer" at bounding box center [627, 250] width 144 height 20
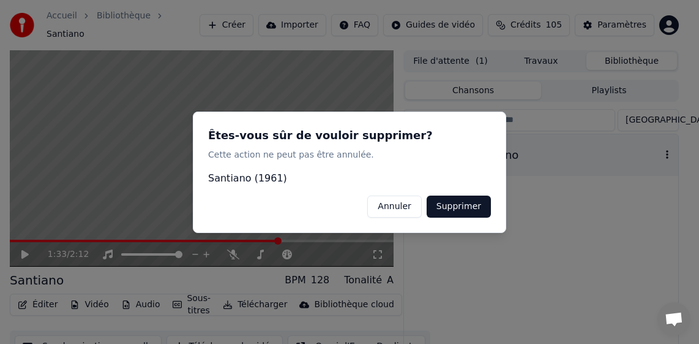
click at [478, 209] on button "Supprimer" at bounding box center [459, 206] width 64 height 22
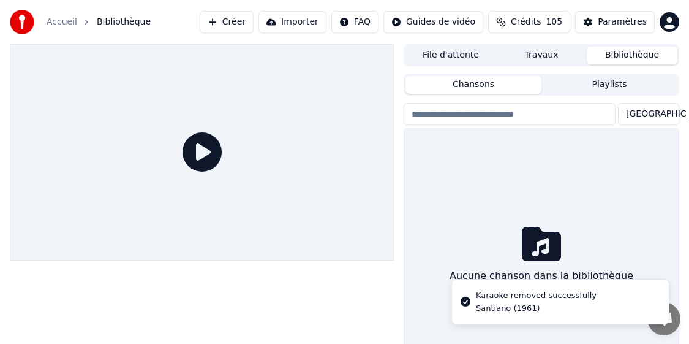
click at [530, 21] on span "Crédits" at bounding box center [526, 22] width 30 height 12
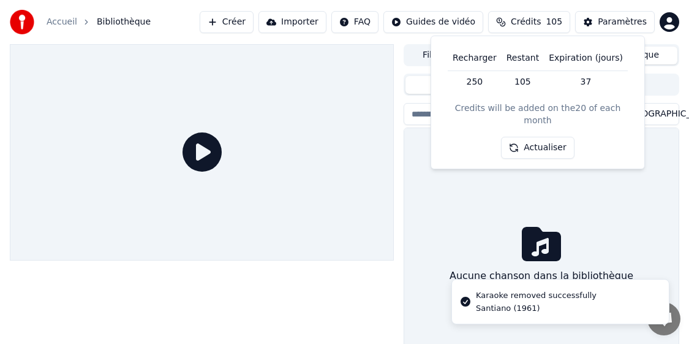
click at [527, 137] on button "Actualiser" at bounding box center [537, 148] width 73 height 22
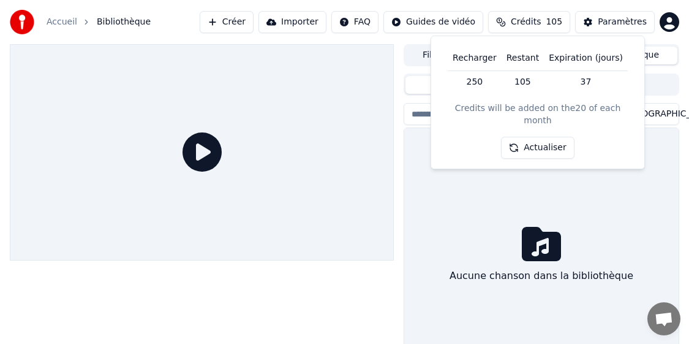
click at [546, 143] on button "Actualiser" at bounding box center [537, 148] width 73 height 22
click at [546, 139] on button "Actualiser" at bounding box center [537, 148] width 73 height 22
click at [566, 193] on div "Aucune chanson dans la bibliothèque" at bounding box center [541, 256] width 274 height 257
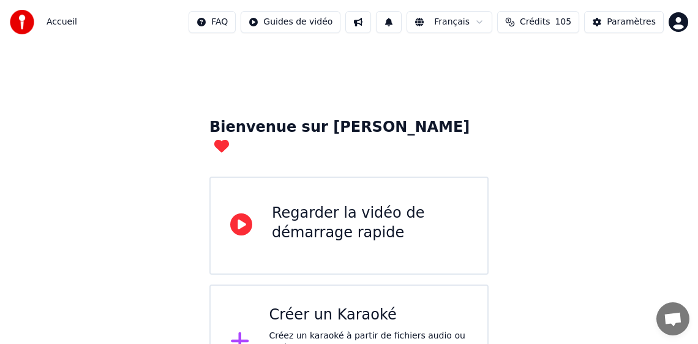
click at [500, 133] on div "Bienvenue sur Youka Regarder la vidéo de démarrage rapide Créer un Karaoké Crée…" at bounding box center [349, 221] width 698 height 355
click at [629, 26] on div "Paramètres" at bounding box center [631, 22] width 49 height 12
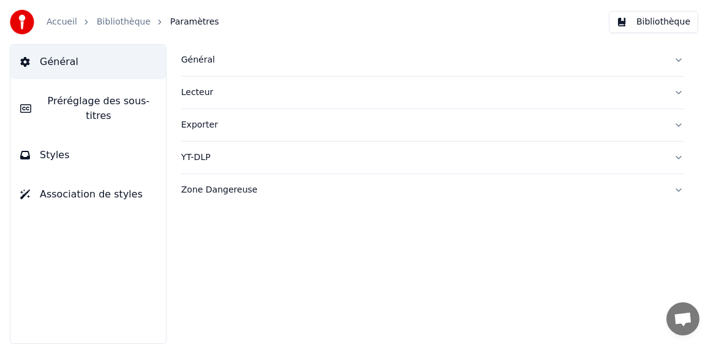
click at [204, 62] on div "Général" at bounding box center [422, 60] width 483 height 12
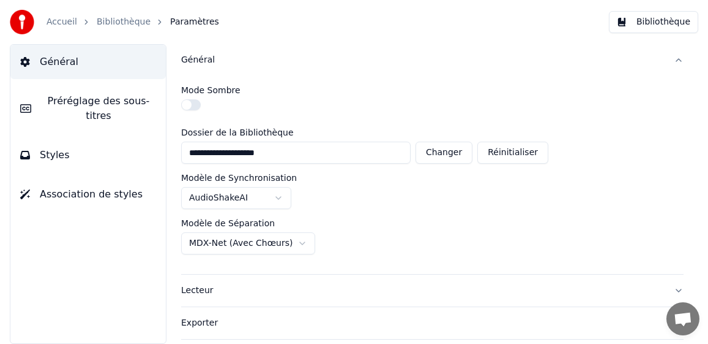
click at [54, 21] on link "Accueil" at bounding box center [62, 22] width 31 height 12
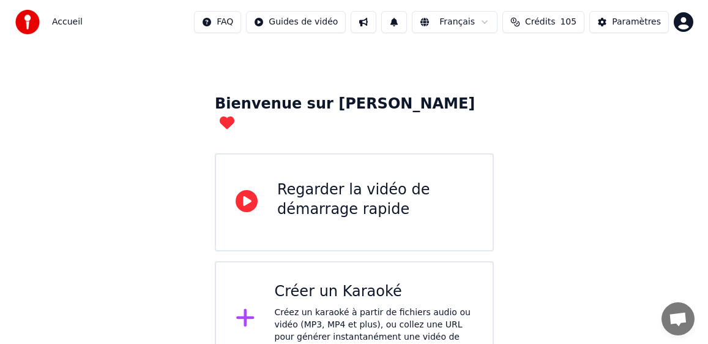
scroll to position [36, 0]
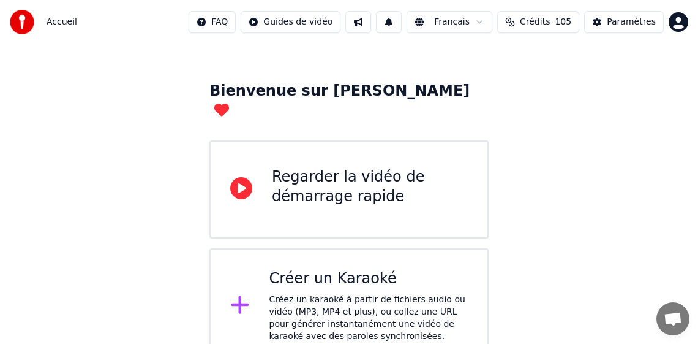
click at [334, 269] on div "Créer un Karaoké" at bounding box center [368, 279] width 199 height 20
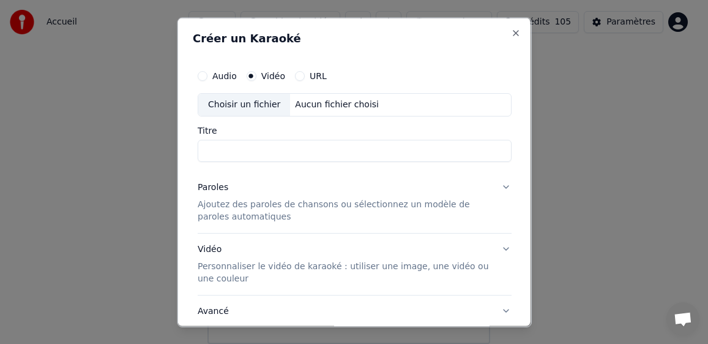
click at [236, 104] on div "Choisir un fichier" at bounding box center [244, 104] width 92 height 22
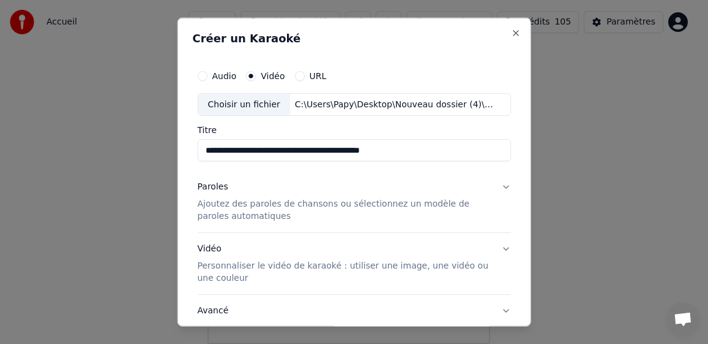
drag, startPoint x: 268, startPoint y: 152, endPoint x: 133, endPoint y: 133, distance: 136.7
click at [133, 133] on body "**********" at bounding box center [349, 154] width 698 height 380
type input "**********"
click at [229, 206] on p "Ajoutez des paroles de chansons ou sélectionnez un modèle de paroles automatiqu…" at bounding box center [344, 210] width 295 height 24
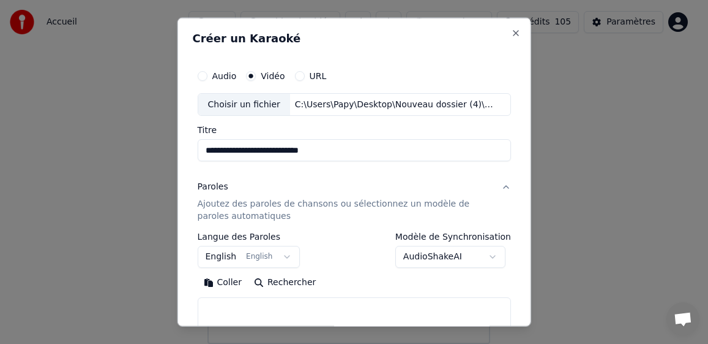
click at [211, 256] on button "English English" at bounding box center [248, 257] width 103 height 22
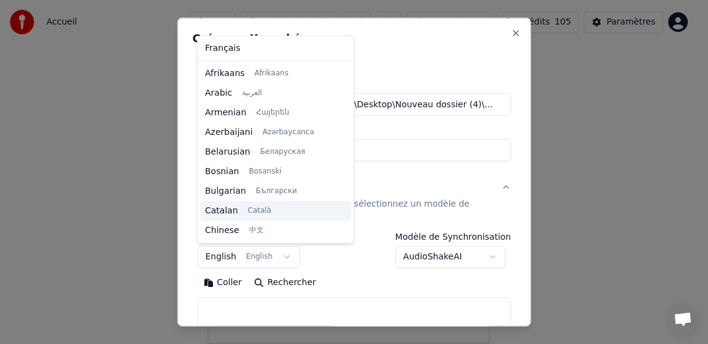
scroll to position [98, 0]
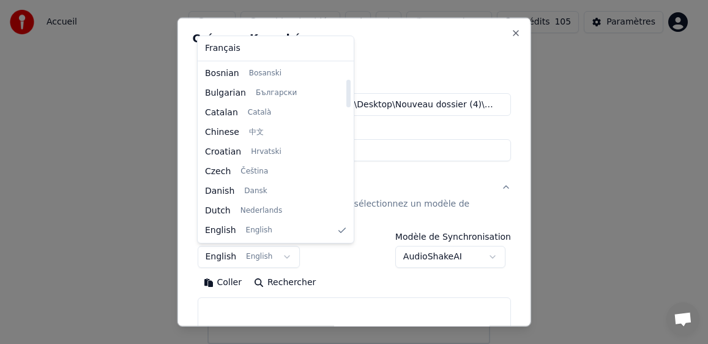
select select "**"
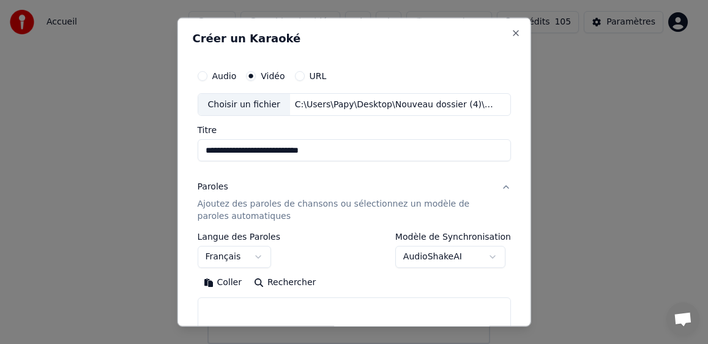
click at [223, 283] on button "Coller" at bounding box center [222, 282] width 51 height 20
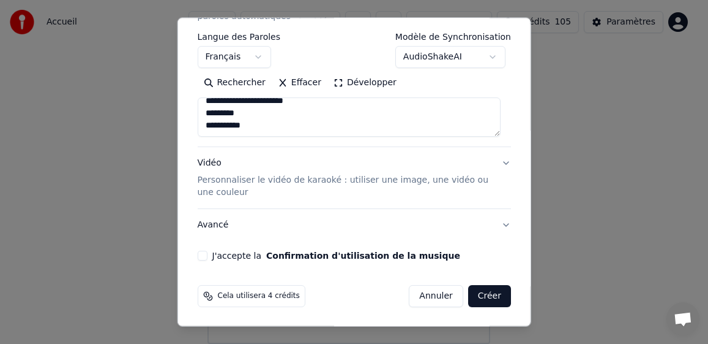
scroll to position [200, 0]
click at [203, 255] on button "J'accepte la Confirmation d'utilisation de la musique" at bounding box center [202, 255] width 10 height 10
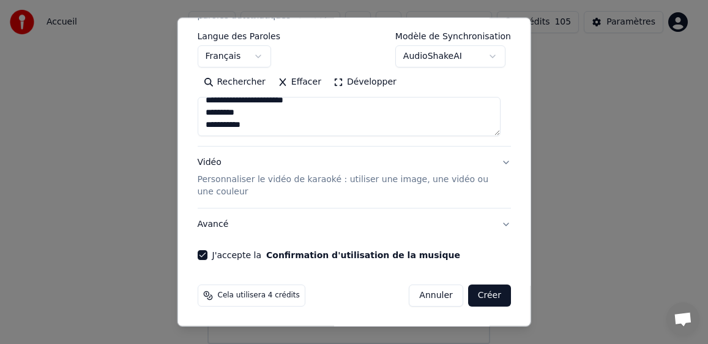
click at [477, 297] on button "Créer" at bounding box center [489, 295] width 43 height 22
type textarea "**********"
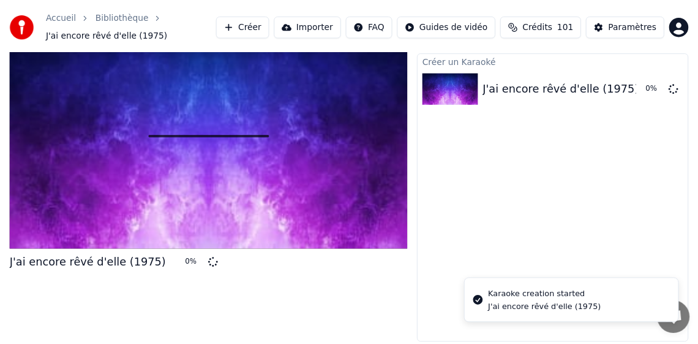
scroll to position [28, 0]
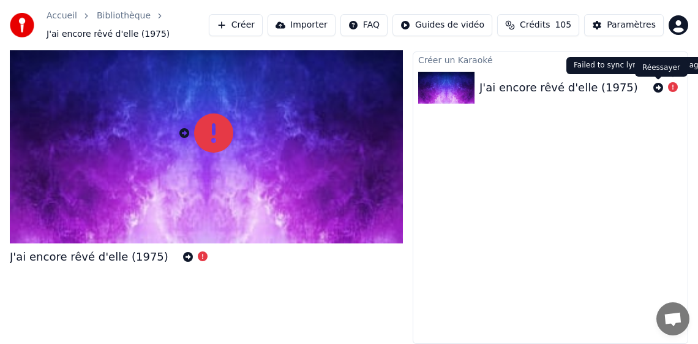
click at [658, 89] on icon at bounding box center [658, 88] width 10 height 10
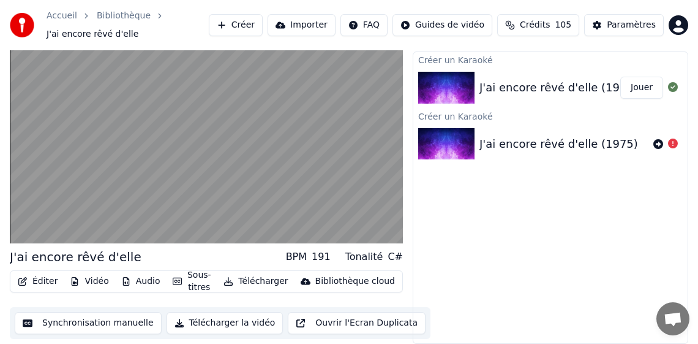
click at [276, 281] on button "Télécharger" at bounding box center [256, 280] width 74 height 17
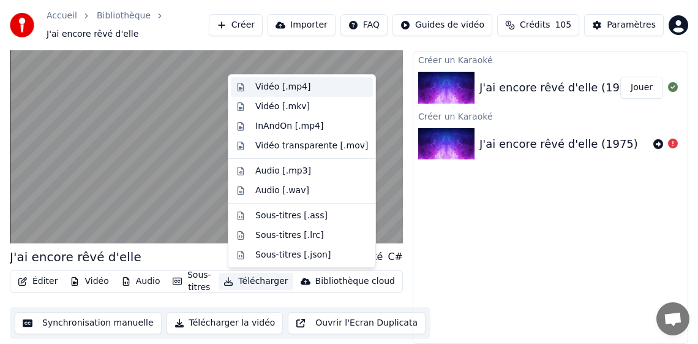
click at [279, 85] on div "Vidéo [.mp4]" at bounding box center [282, 87] width 55 height 12
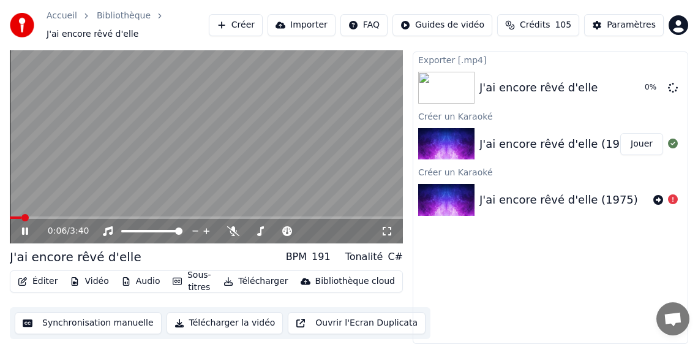
click at [26, 226] on icon at bounding box center [34, 231] width 28 height 10
click at [22, 230] on icon at bounding box center [24, 231] width 7 height 9
click at [99, 212] on video at bounding box center [206, 132] width 393 height 221
click at [97, 219] on div "0:16 / 3:40" at bounding box center [206, 231] width 393 height 24
click at [103, 216] on video at bounding box center [206, 132] width 393 height 221
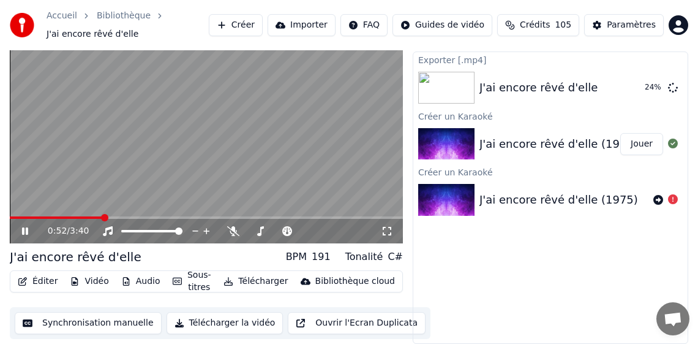
click at [102, 217] on span at bounding box center [206, 217] width 393 height 2
click at [132, 218] on span at bounding box center [206, 217] width 393 height 2
click at [165, 216] on span at bounding box center [206, 217] width 393 height 2
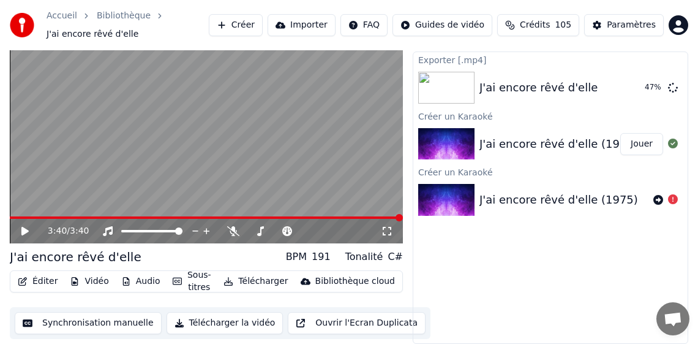
click at [108, 218] on span at bounding box center [206, 217] width 393 height 2
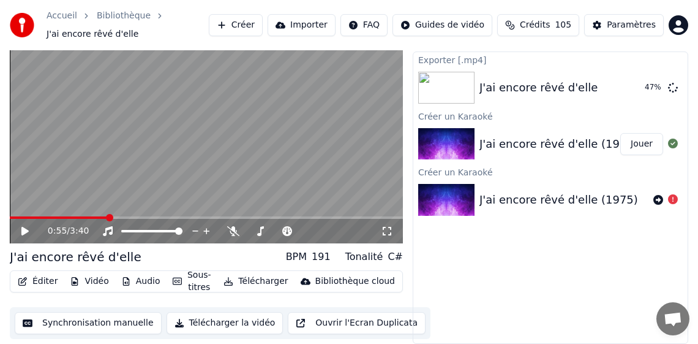
click at [21, 228] on icon at bounding box center [34, 231] width 28 height 10
click at [26, 230] on icon at bounding box center [25, 230] width 6 height 7
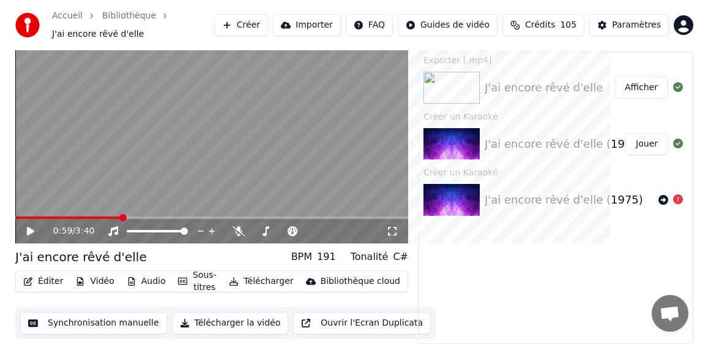
scroll to position [0, 0]
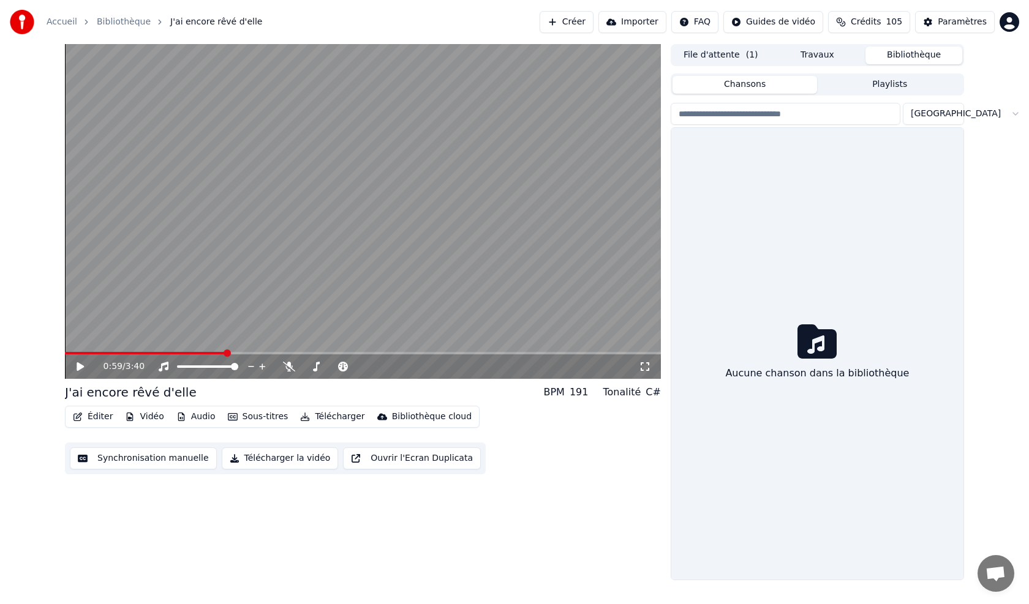
click at [708, 56] on button "Bibliothèque" at bounding box center [913, 56] width 97 height 18
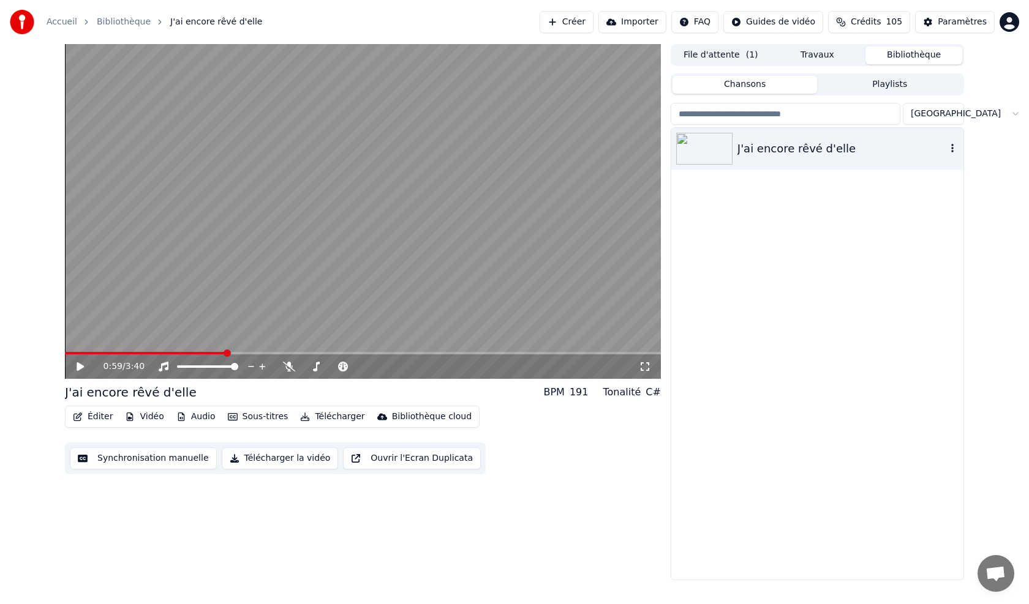
click at [708, 148] on icon "button" at bounding box center [952, 148] width 12 height 10
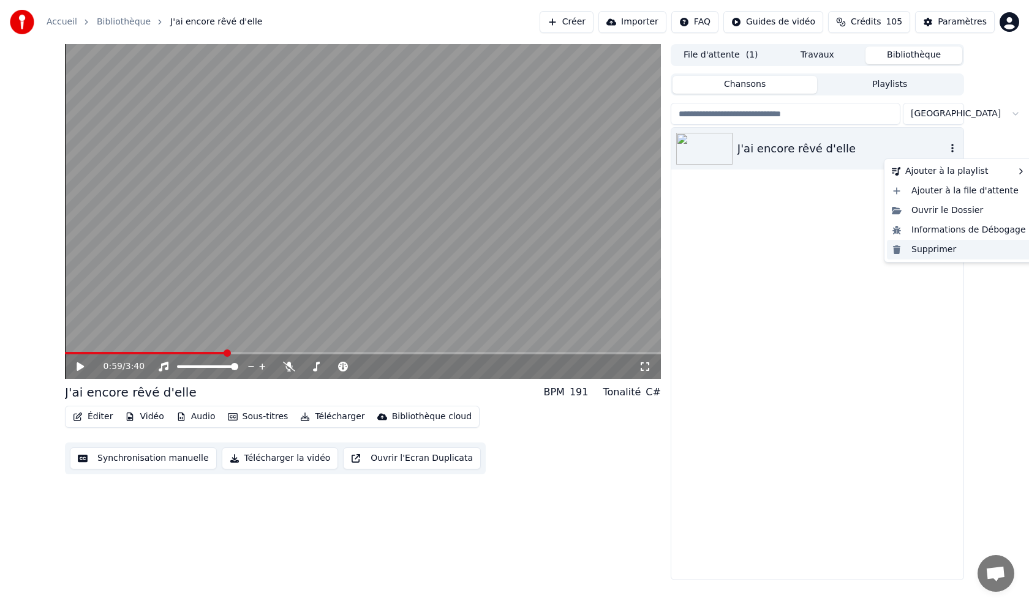
click at [708, 252] on div "Supprimer" at bounding box center [959, 250] width 144 height 20
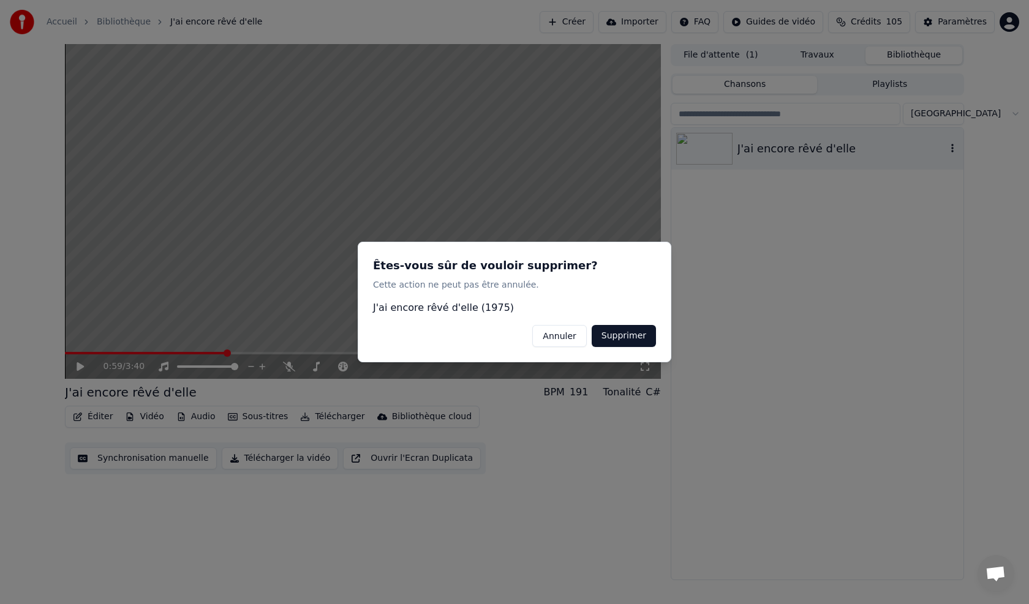
click at [632, 332] on button "Supprimer" at bounding box center [623, 336] width 64 height 22
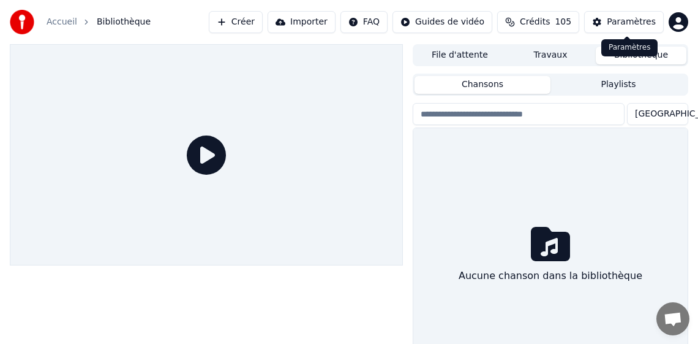
click at [631, 17] on div "Paramètres" at bounding box center [631, 22] width 49 height 12
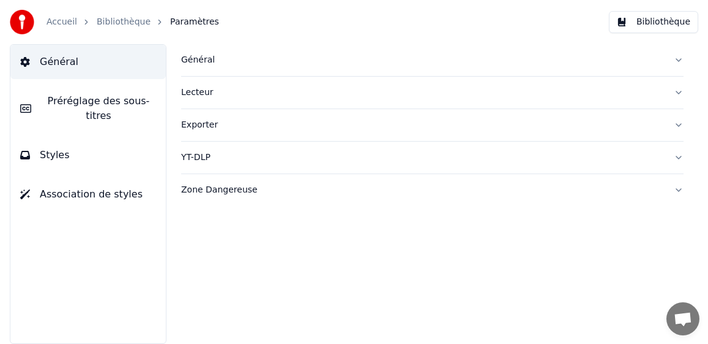
click at [206, 65] on div "Général" at bounding box center [422, 60] width 483 height 12
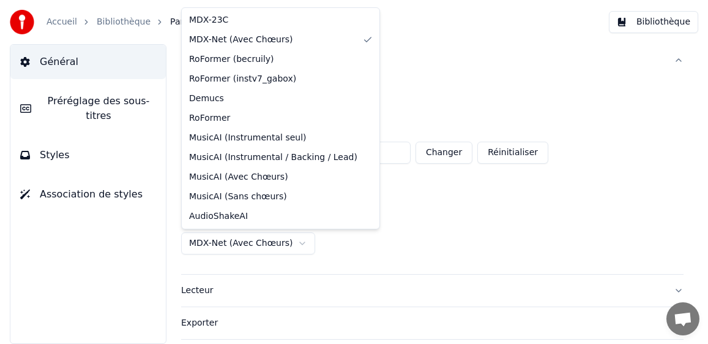
click at [215, 241] on html "**********" at bounding box center [354, 172] width 708 height 344
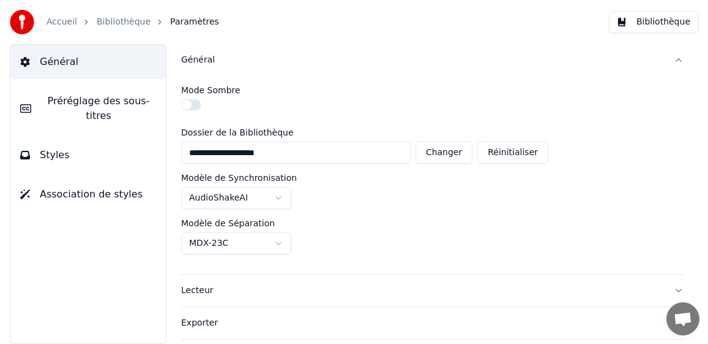
click at [67, 27] on link "Accueil" at bounding box center [62, 22] width 31 height 12
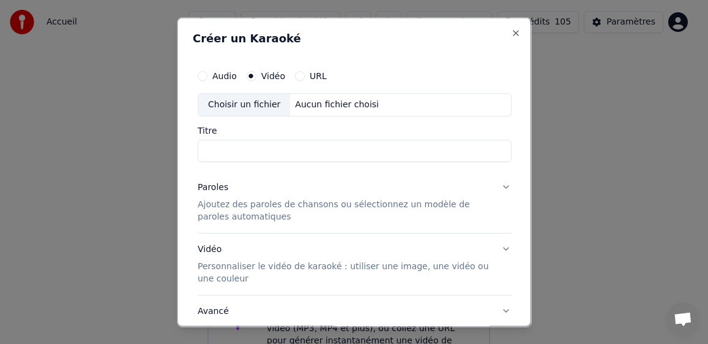
click at [243, 106] on div "Choisir un fichier" at bounding box center [244, 104] width 92 height 22
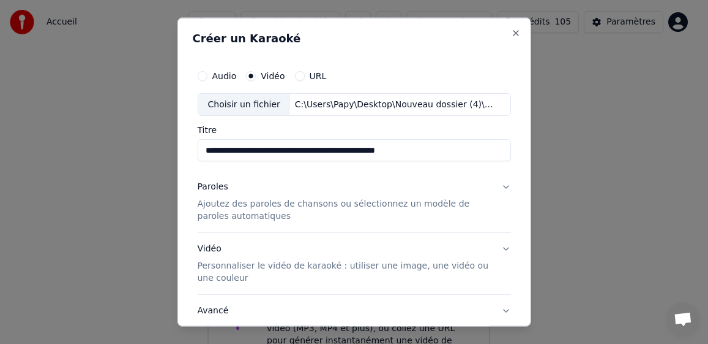
drag, startPoint x: 254, startPoint y: 149, endPoint x: 183, endPoint y: 140, distance: 71.6
click at [185, 140] on div "**********" at bounding box center [354, 171] width 355 height 309
drag, startPoint x: 408, startPoint y: 145, endPoint x: 250, endPoint y: 148, distance: 158.0
click at [249, 148] on input "**********" at bounding box center [354, 150] width 314 height 22
type input "*********"
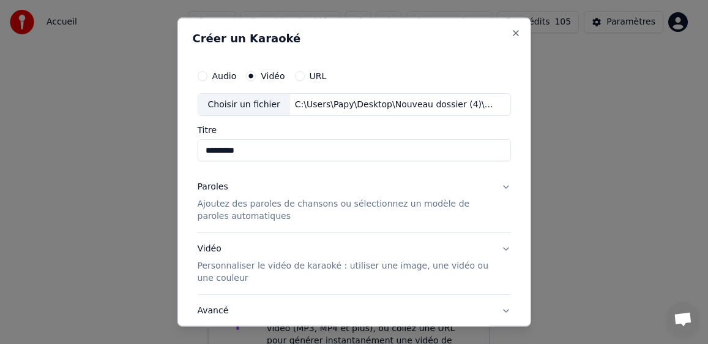
click at [214, 204] on p "Ajoutez des paroles de chansons ou sélectionnez un modèle de paroles automatiqu…" at bounding box center [344, 210] width 295 height 24
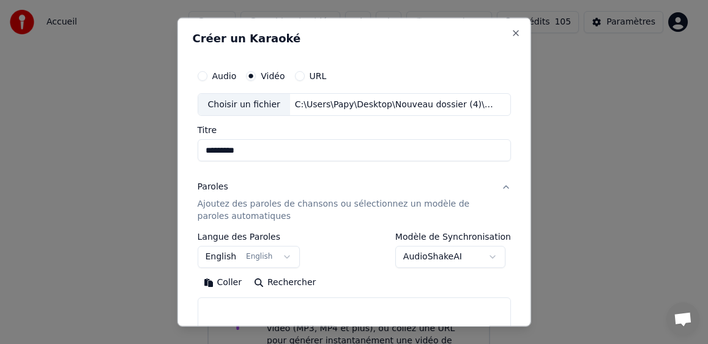
click at [223, 258] on body "**********" at bounding box center [349, 190] width 698 height 380
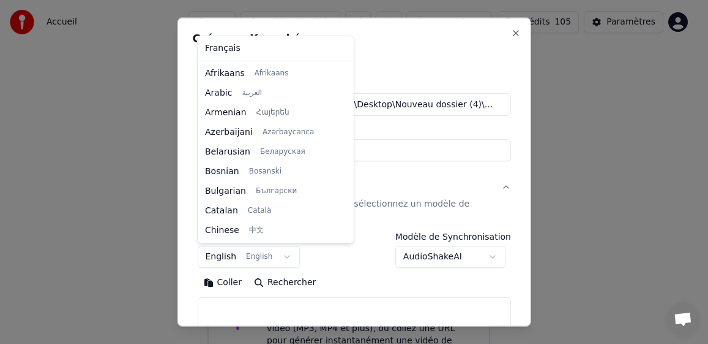
scroll to position [98, 0]
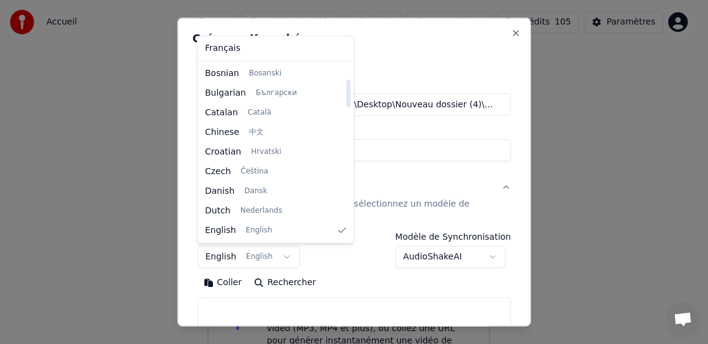
select select "**"
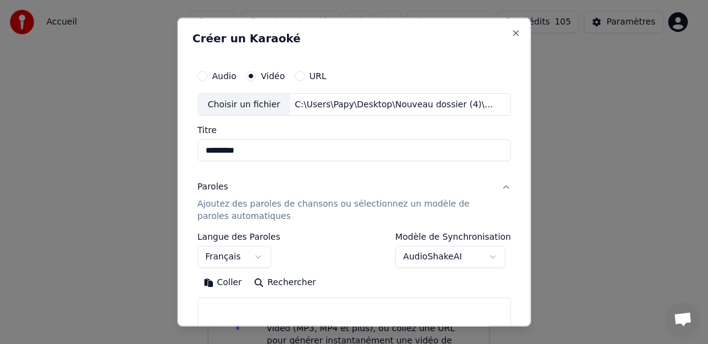
click at [228, 286] on button "Coller" at bounding box center [222, 282] width 51 height 20
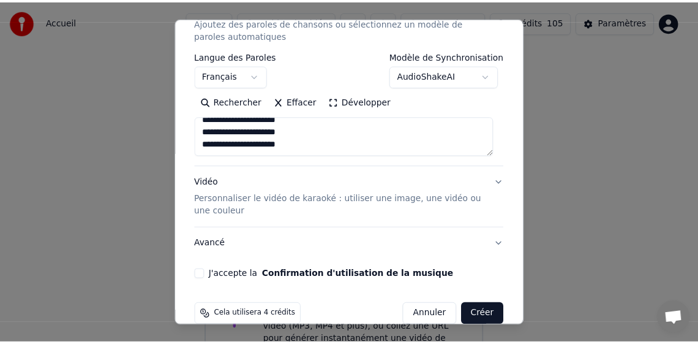
scroll to position [184, 0]
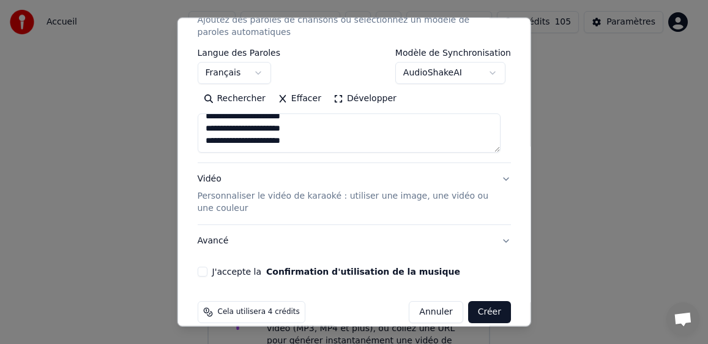
click at [204, 272] on button "J'accepte la Confirmation d'utilisation de la musique" at bounding box center [202, 271] width 10 height 10
click at [480, 314] on button "Créer" at bounding box center [489, 312] width 43 height 22
type textarea "**********"
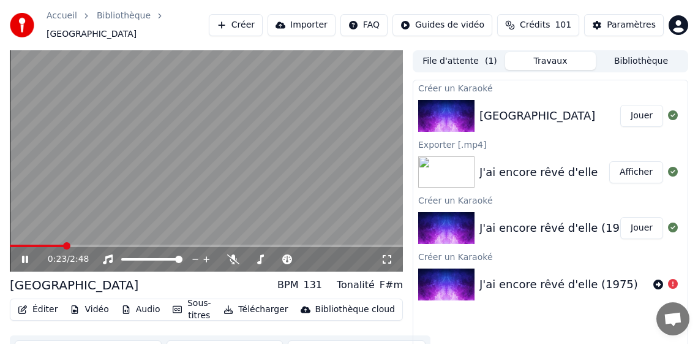
click at [345, 247] on div "0:23 / 2:48" at bounding box center [206, 259] width 393 height 24
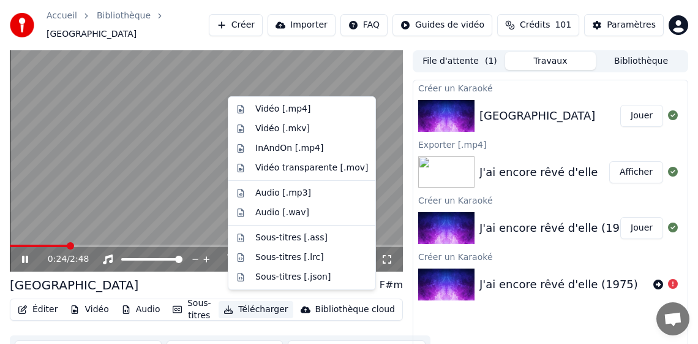
click at [282, 302] on button "Télécharger" at bounding box center [256, 309] width 74 height 17
click at [287, 105] on div "Vidéo [.mp4]" at bounding box center [282, 109] width 55 height 12
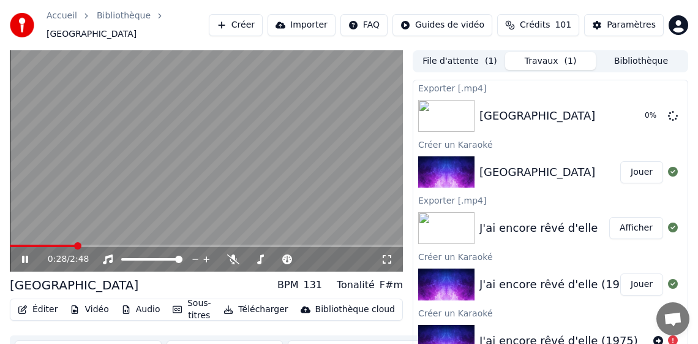
click at [319, 244] on span at bounding box center [206, 245] width 393 height 2
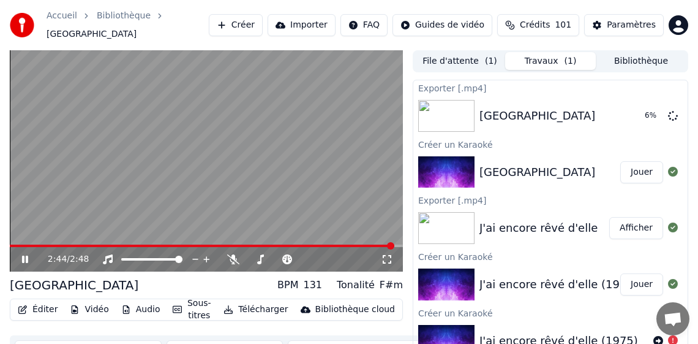
click at [23, 254] on icon at bounding box center [34, 259] width 28 height 10
click at [650, 55] on button "Bibliothèque" at bounding box center [641, 61] width 91 height 18
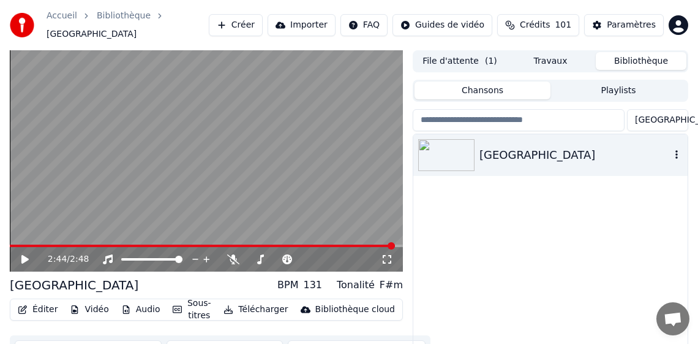
click at [676, 150] on icon "button" at bounding box center [676, 154] width 2 height 9
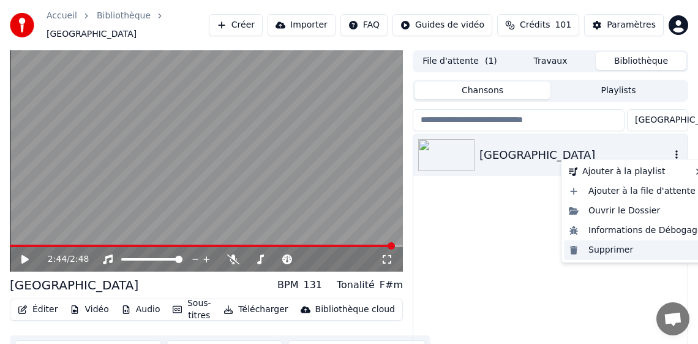
click at [615, 249] on div "Supprimer" at bounding box center [636, 250] width 144 height 20
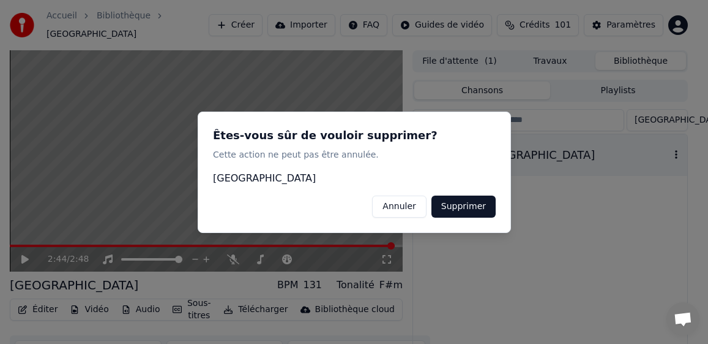
click at [466, 204] on button "Supprimer" at bounding box center [463, 206] width 64 height 22
